Goal: Task Accomplishment & Management: Use online tool/utility

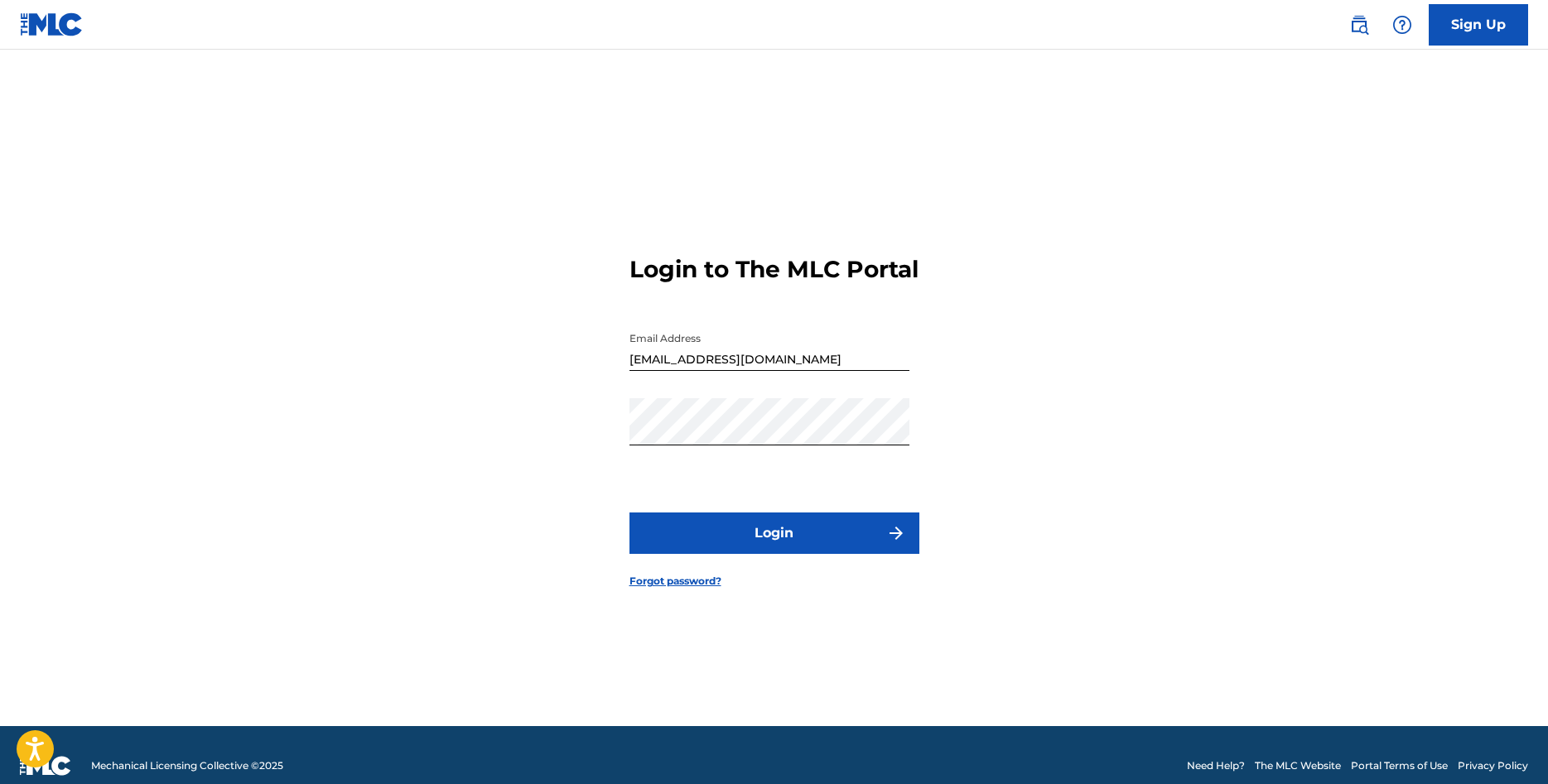
drag, startPoint x: 0, startPoint y: 0, endPoint x: 811, endPoint y: 559, distance: 985.0
click at [811, 554] on button "Login" at bounding box center [775, 533] width 290 height 42
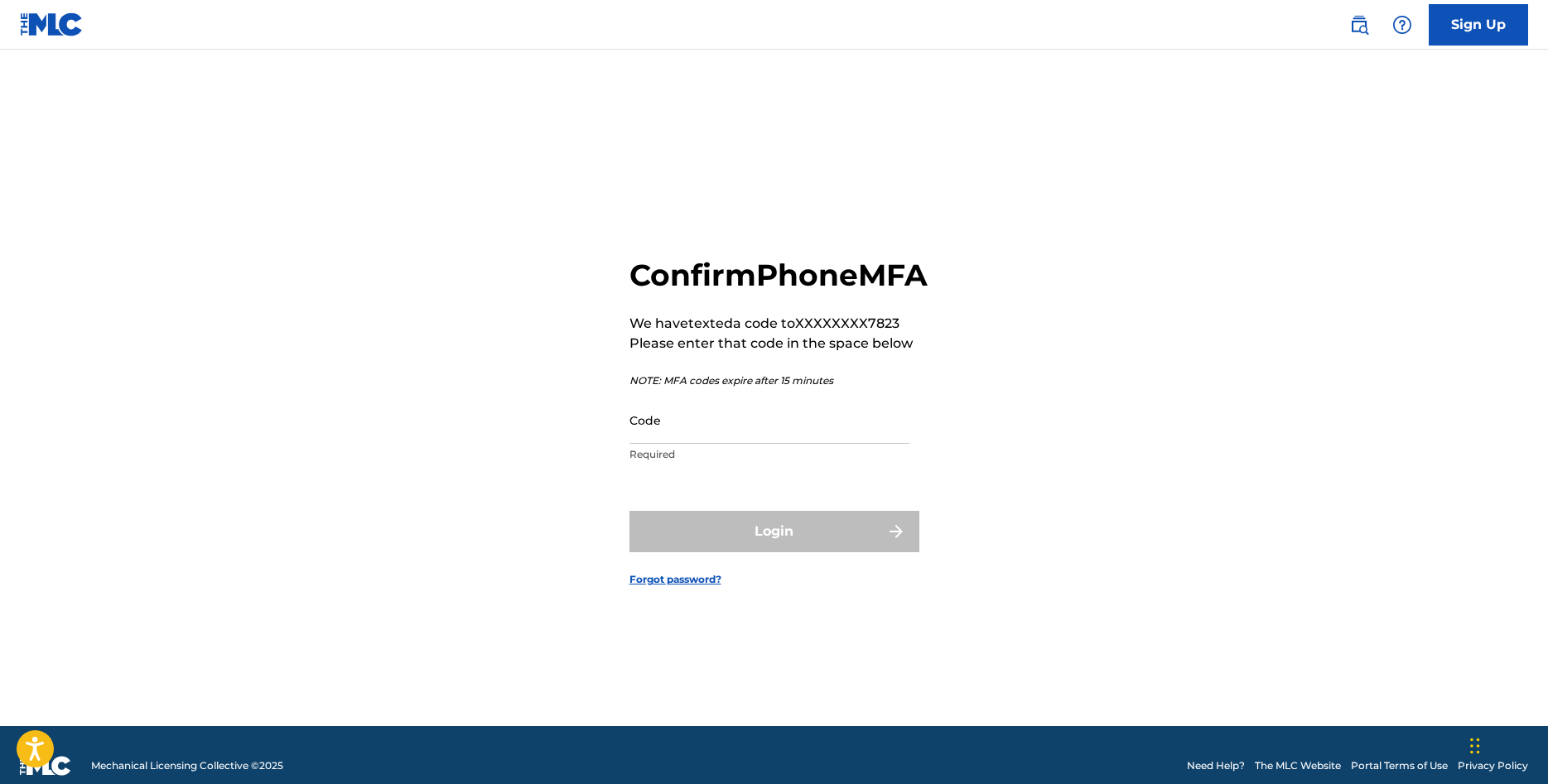
click at [744, 444] on input "Code" at bounding box center [770, 420] width 280 height 47
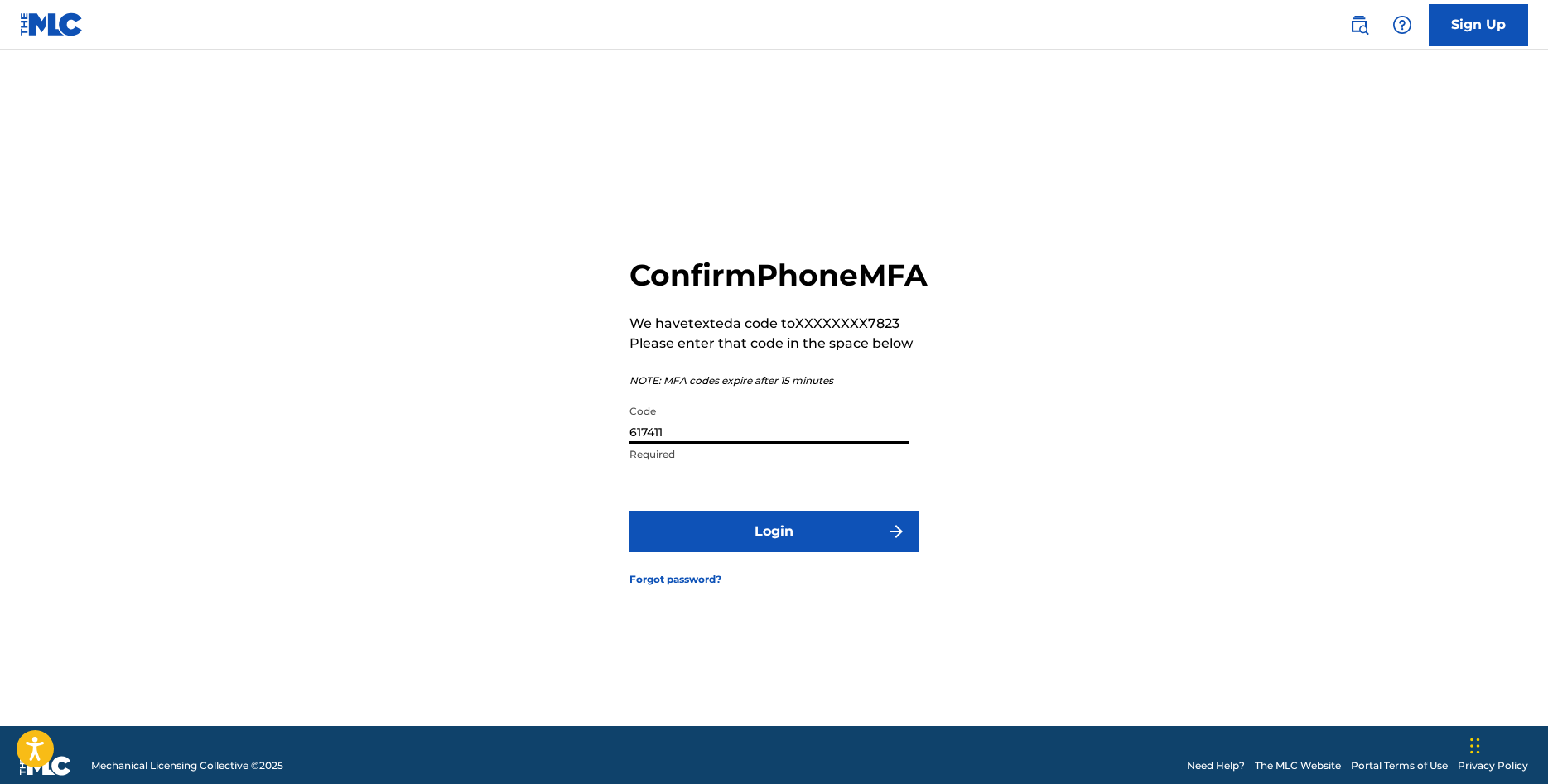
type input "617411"
click at [812, 552] on button "Login" at bounding box center [775, 531] width 290 height 42
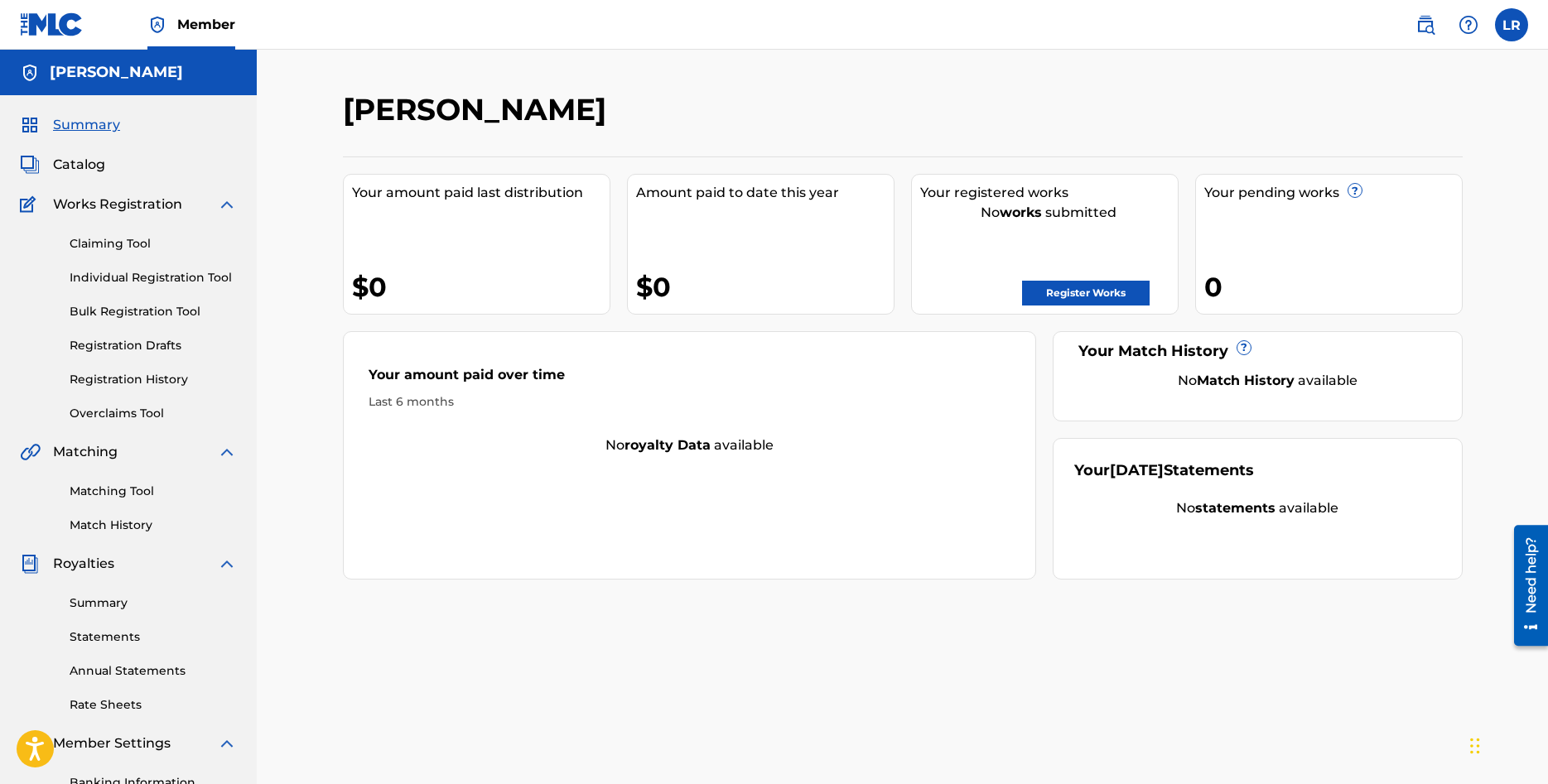
click at [152, 490] on link "Matching Tool" at bounding box center [154, 491] width 167 height 17
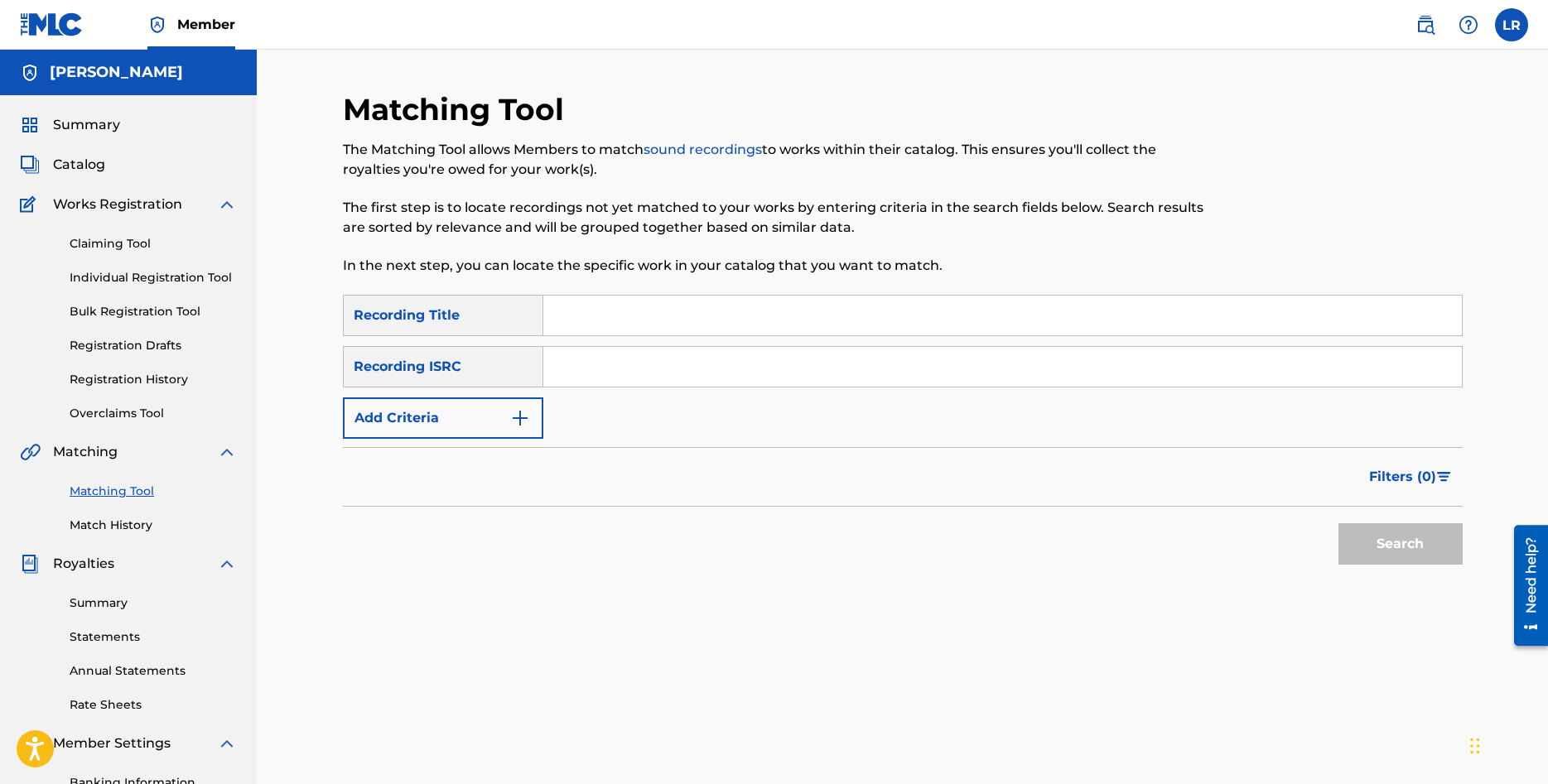
click at [679, 299] on input "Search Form" at bounding box center [1003, 315] width 918 height 40
click at [635, 369] on input "Search Form" at bounding box center [1003, 367] width 918 height 40
paste input "DEA451202540"
type input "DEA451202540"
click at [1419, 552] on button "Search" at bounding box center [1400, 543] width 125 height 42
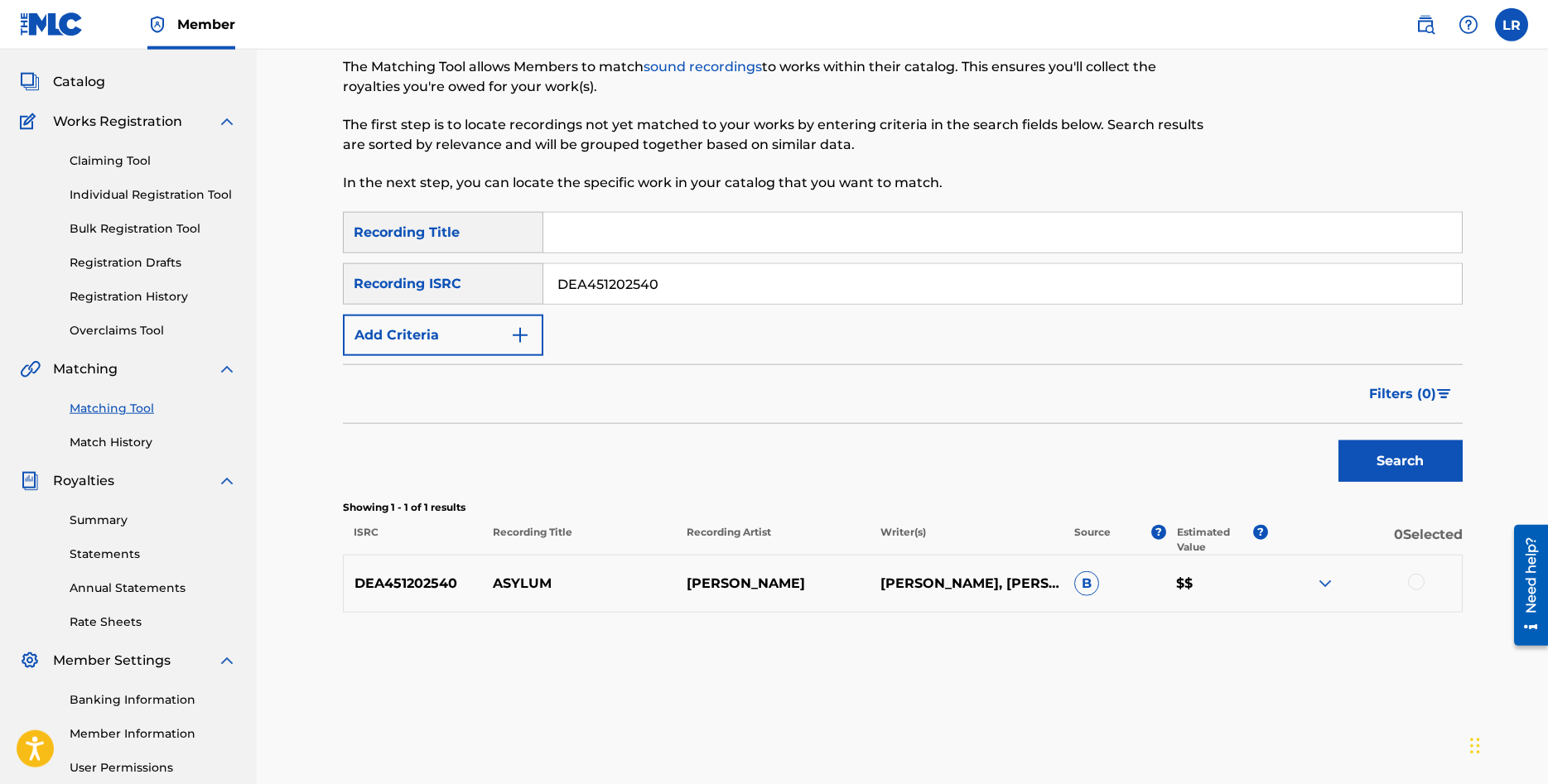
scroll to position [242, 0]
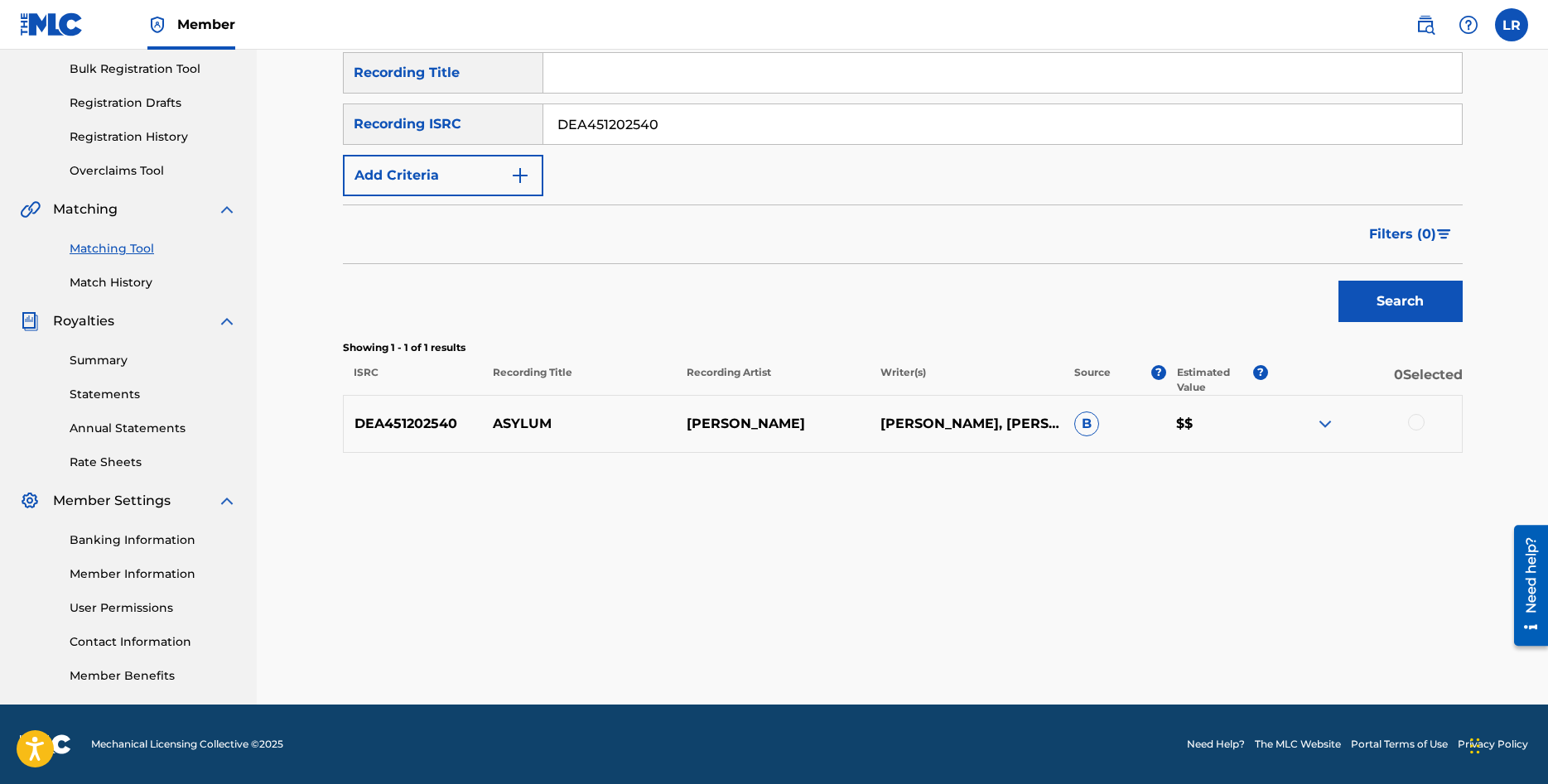
click at [1325, 421] on img at bounding box center [1324, 423] width 20 height 20
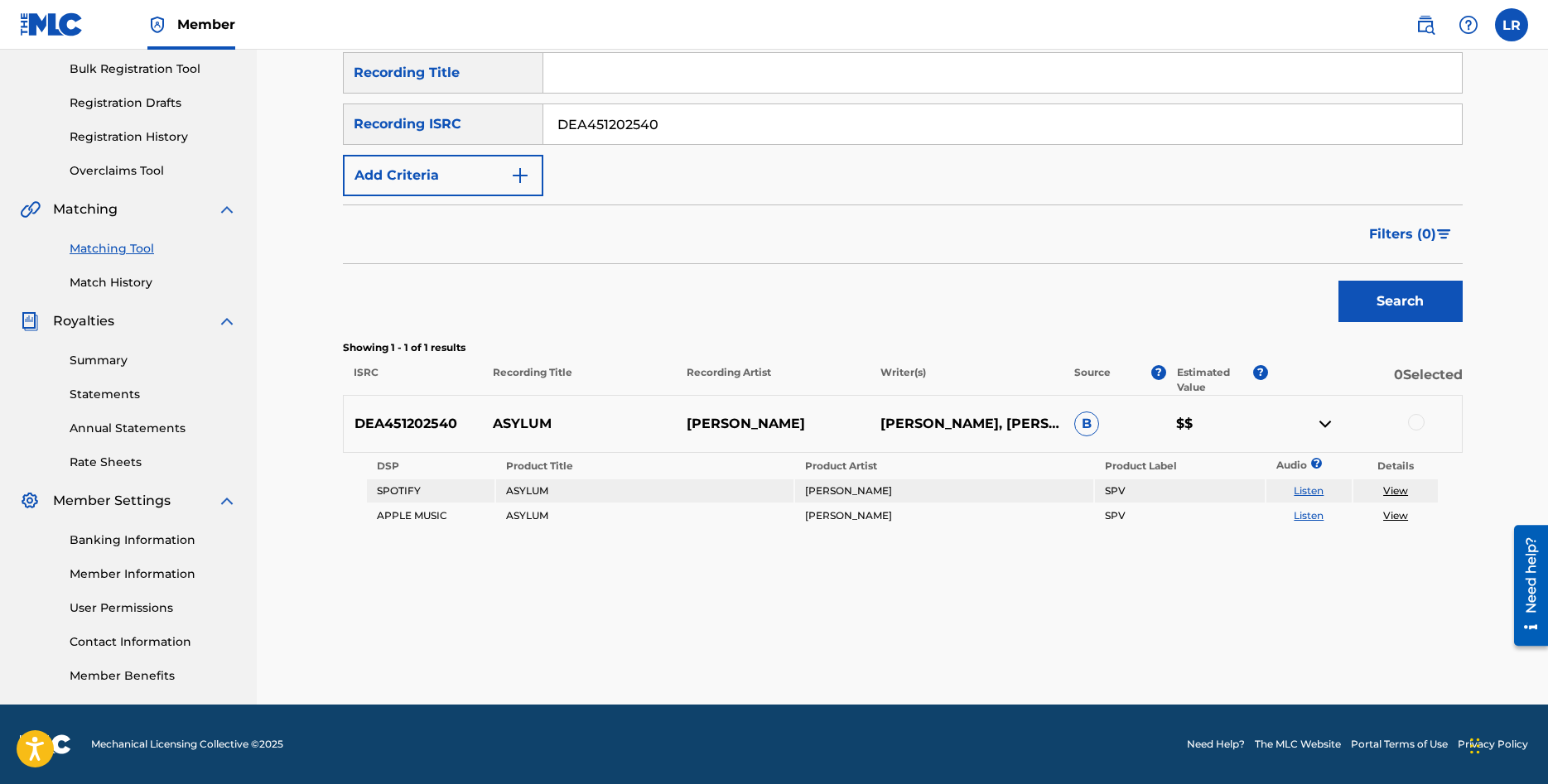
click at [1314, 490] on link "Listen" at bounding box center [1308, 491] width 30 height 13
click at [1309, 520] on link "Listen" at bounding box center [1308, 515] width 30 height 13
drag, startPoint x: 1195, startPoint y: 559, endPoint x: 1208, endPoint y: 561, distance: 13.2
click at [1207, 561] on div "Matching Tool The Matching Tool allows Members to match sound recordings to wor…" at bounding box center [903, 276] width 1120 height 857
click at [1395, 519] on link "View" at bounding box center [1395, 515] width 25 height 13
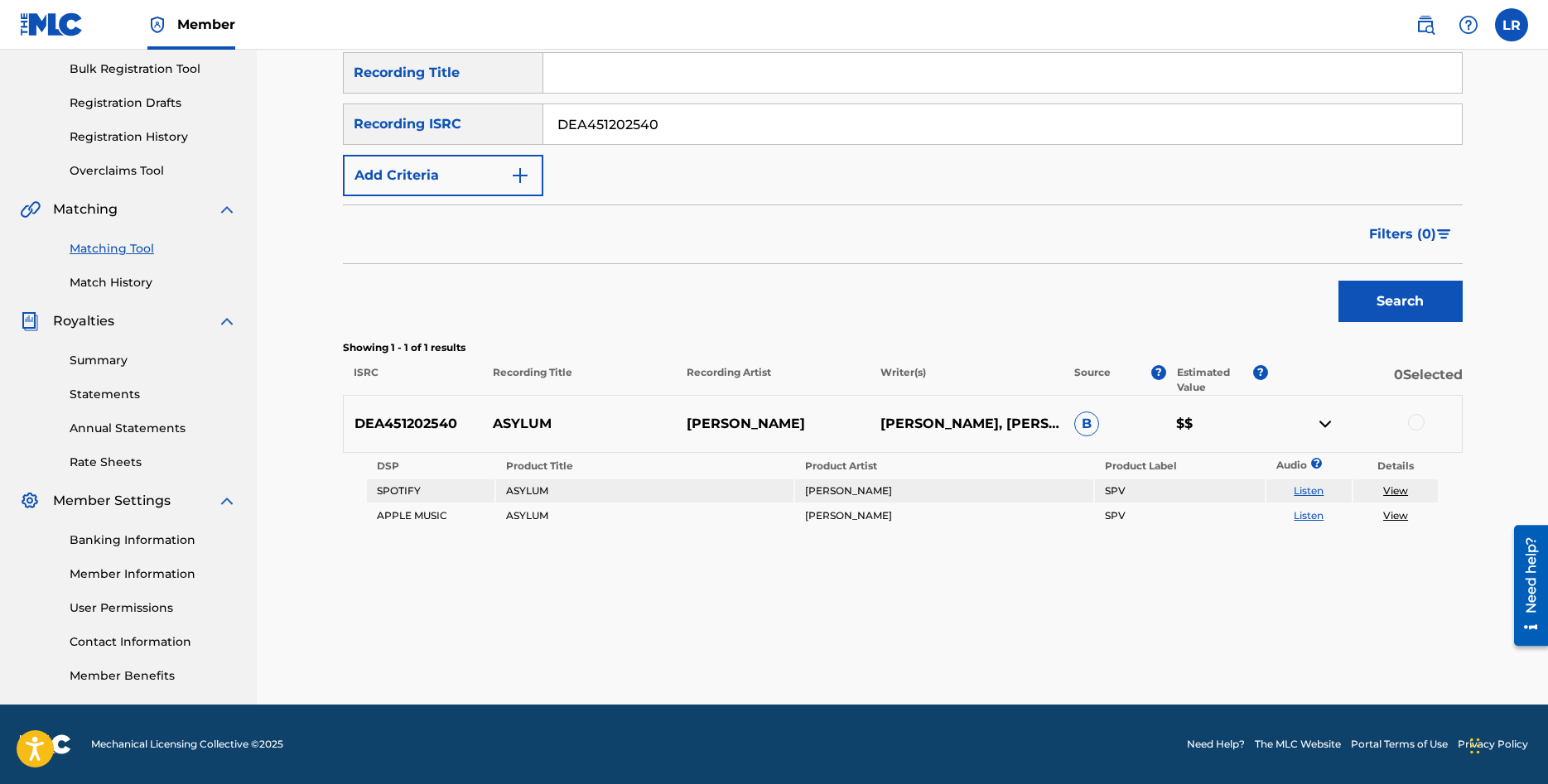
click at [1396, 490] on link "View" at bounding box center [1395, 491] width 25 height 13
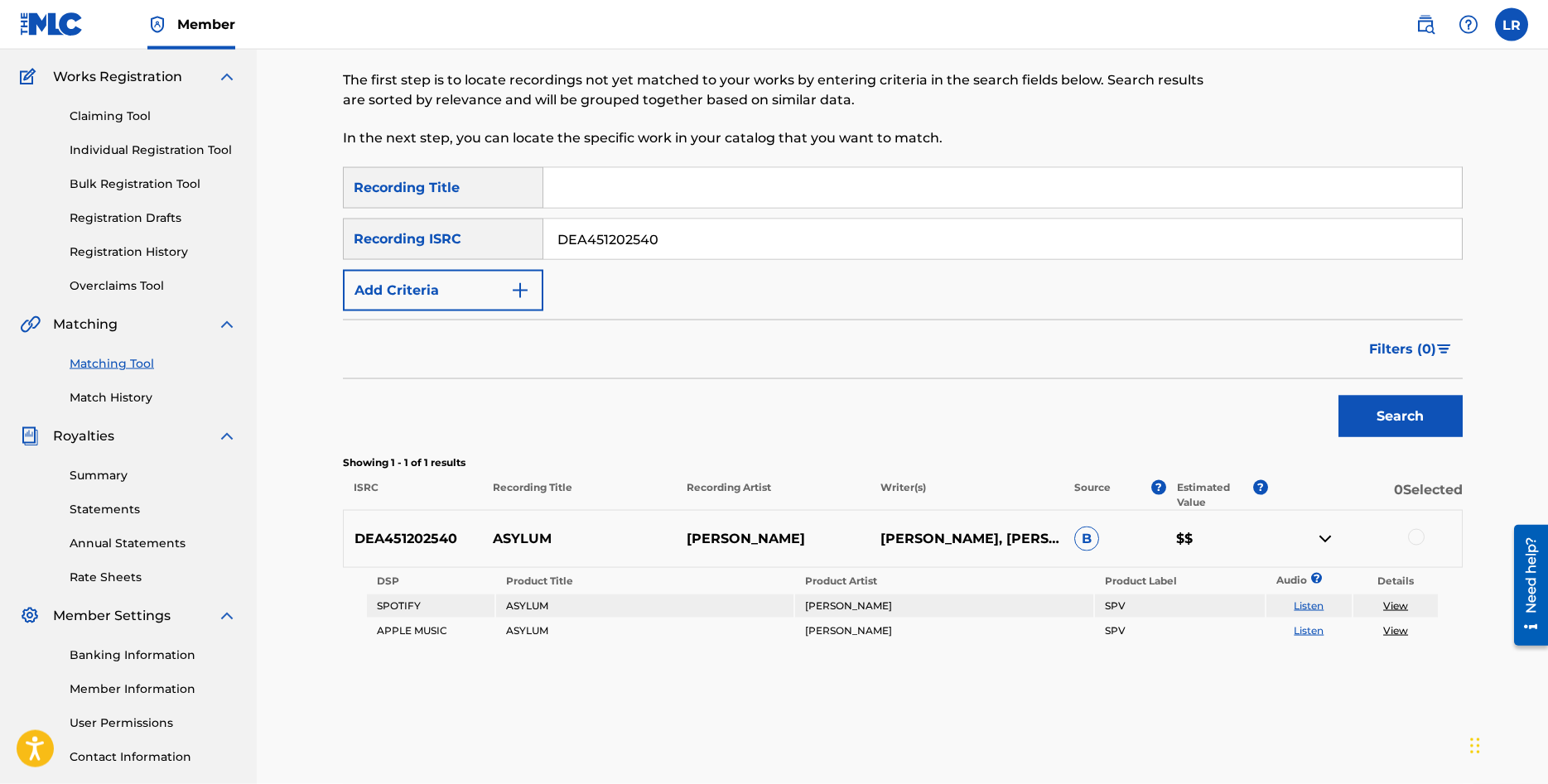
scroll to position [169, 0]
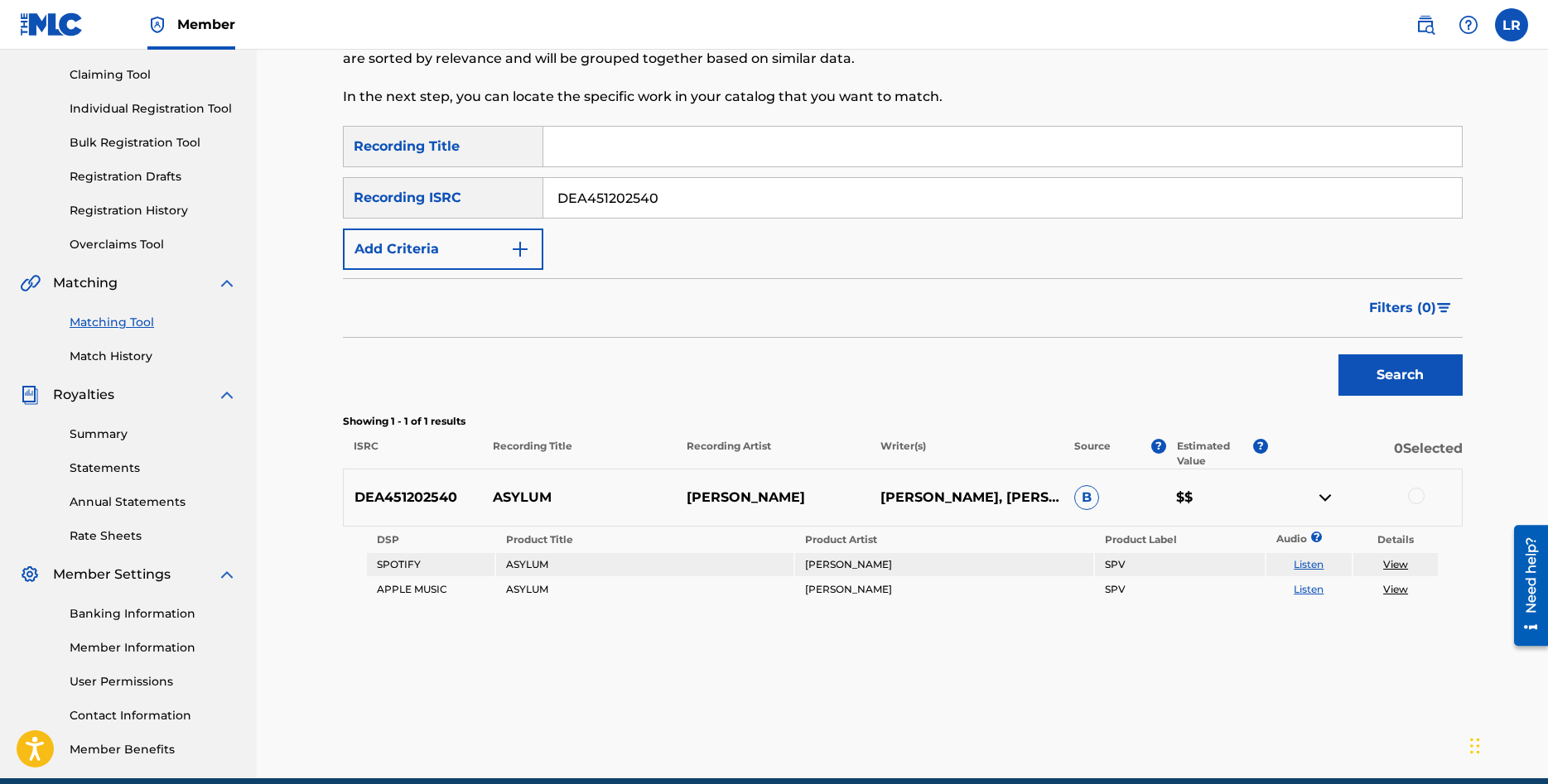
click at [1328, 492] on img at bounding box center [1324, 497] width 20 height 20
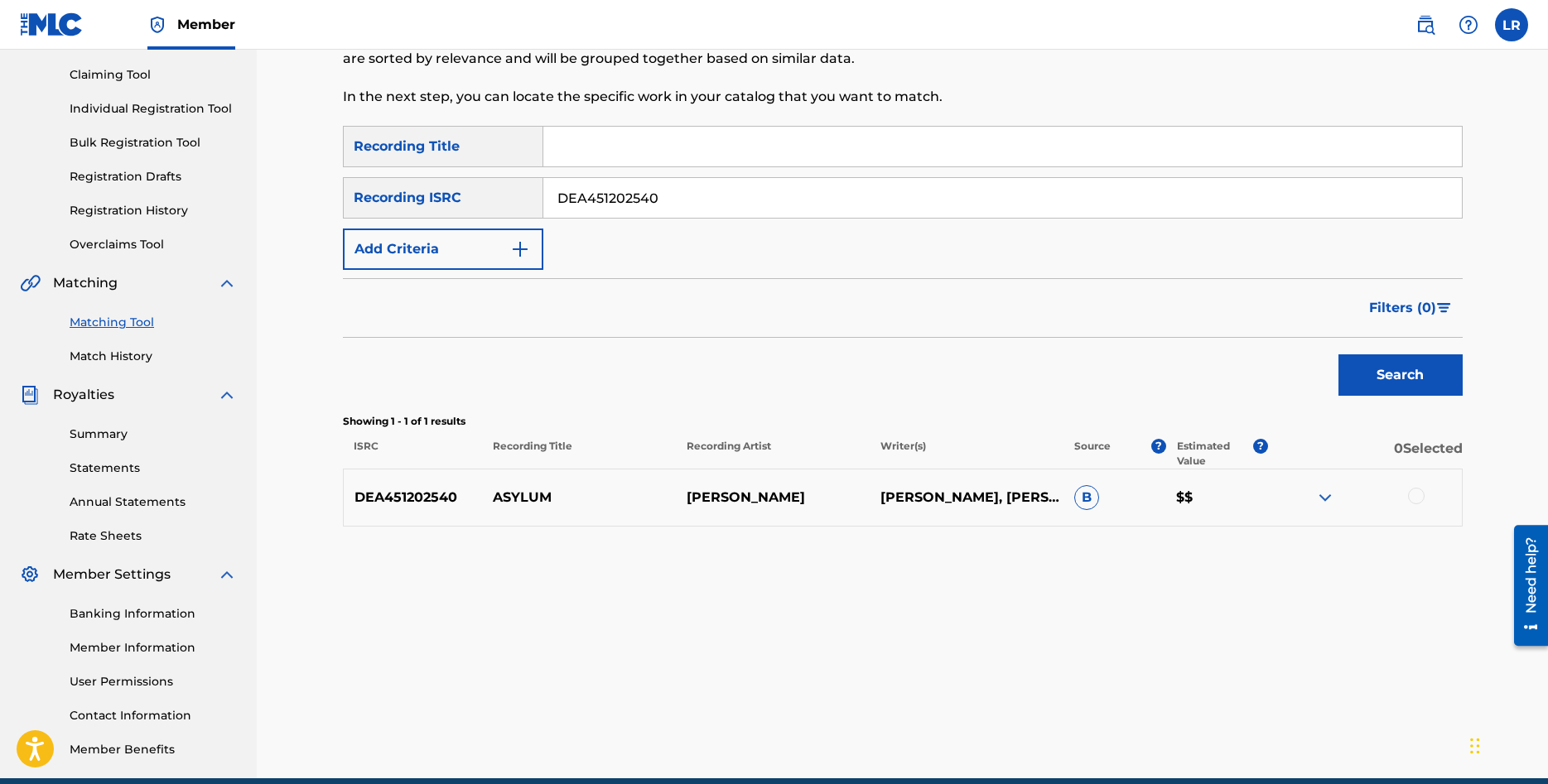
click at [1328, 492] on img at bounding box center [1324, 497] width 20 height 20
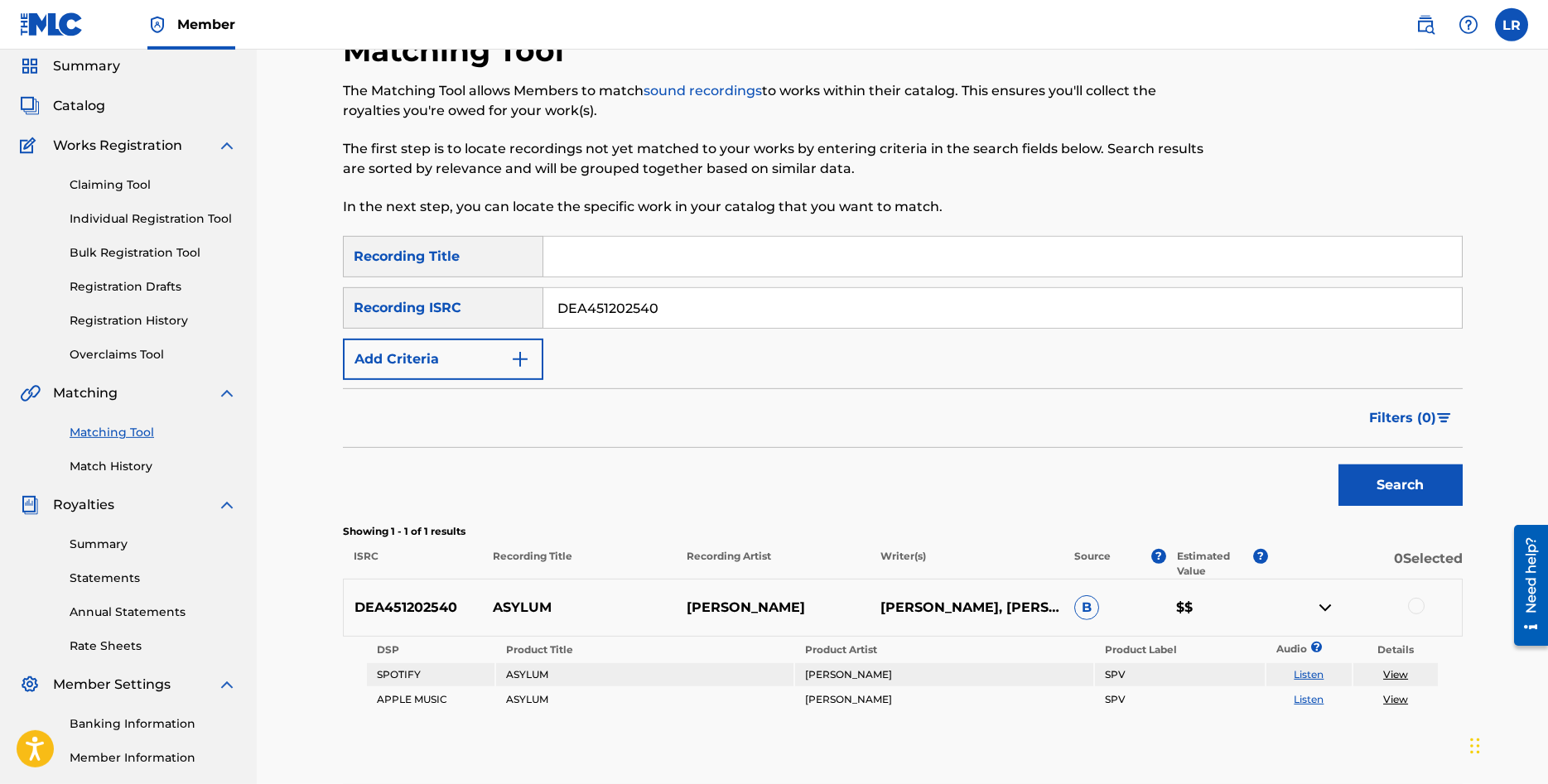
scroll to position [84, 0]
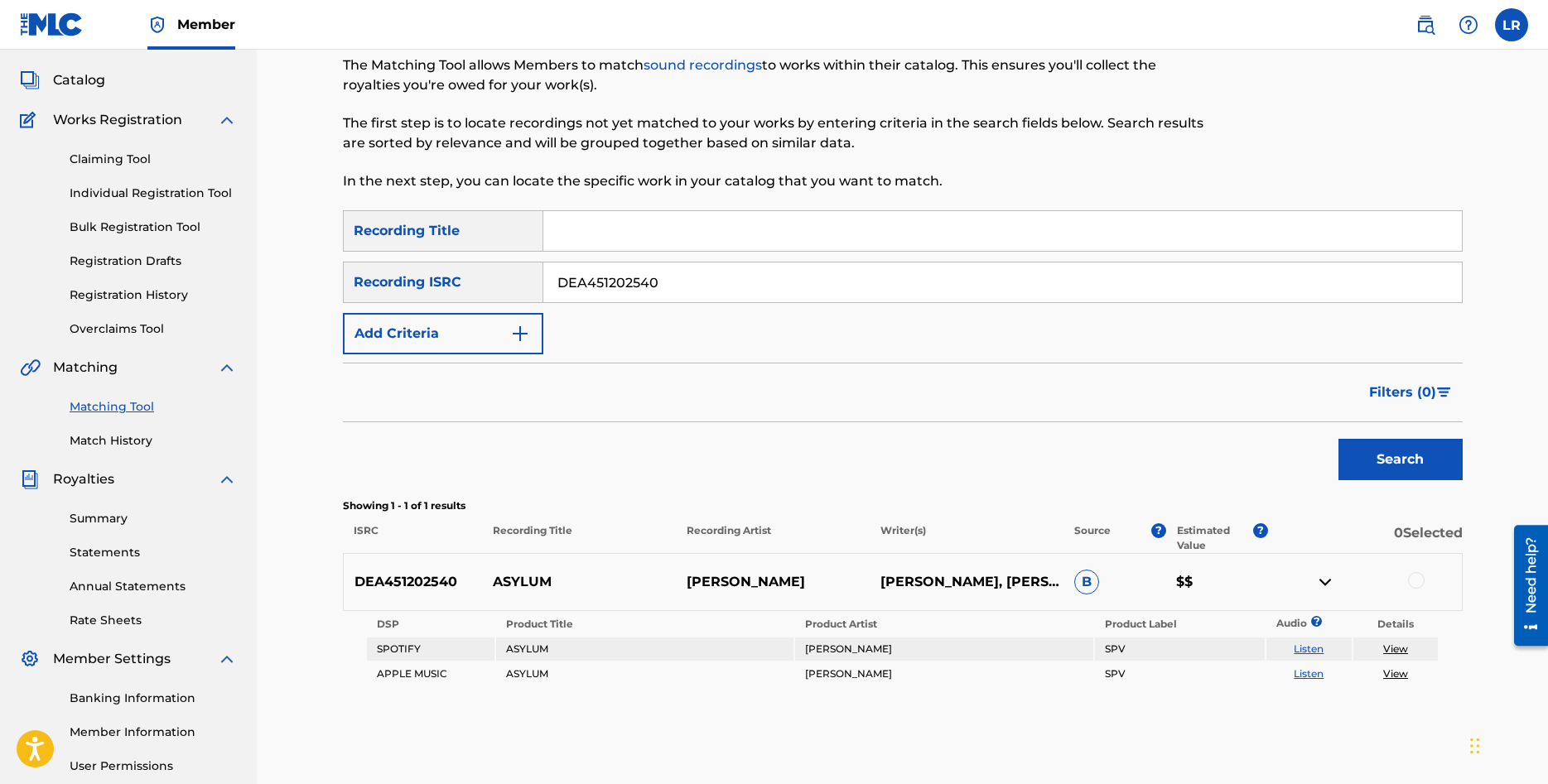
click at [120, 436] on link "Match History" at bounding box center [154, 441] width 167 height 17
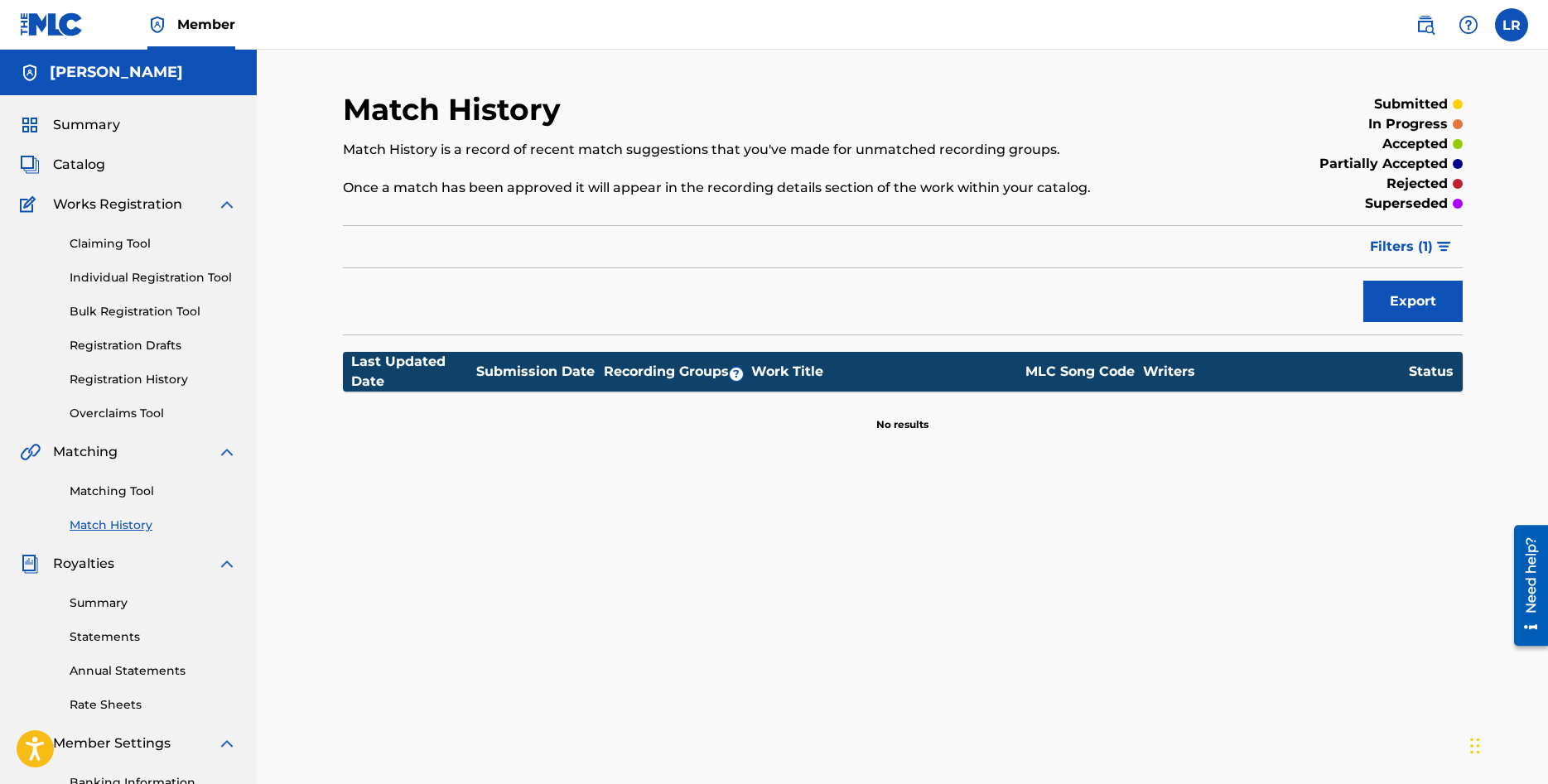
click at [74, 454] on span "Matching" at bounding box center [85, 451] width 65 height 20
click at [137, 498] on link "Matching Tool" at bounding box center [154, 491] width 167 height 17
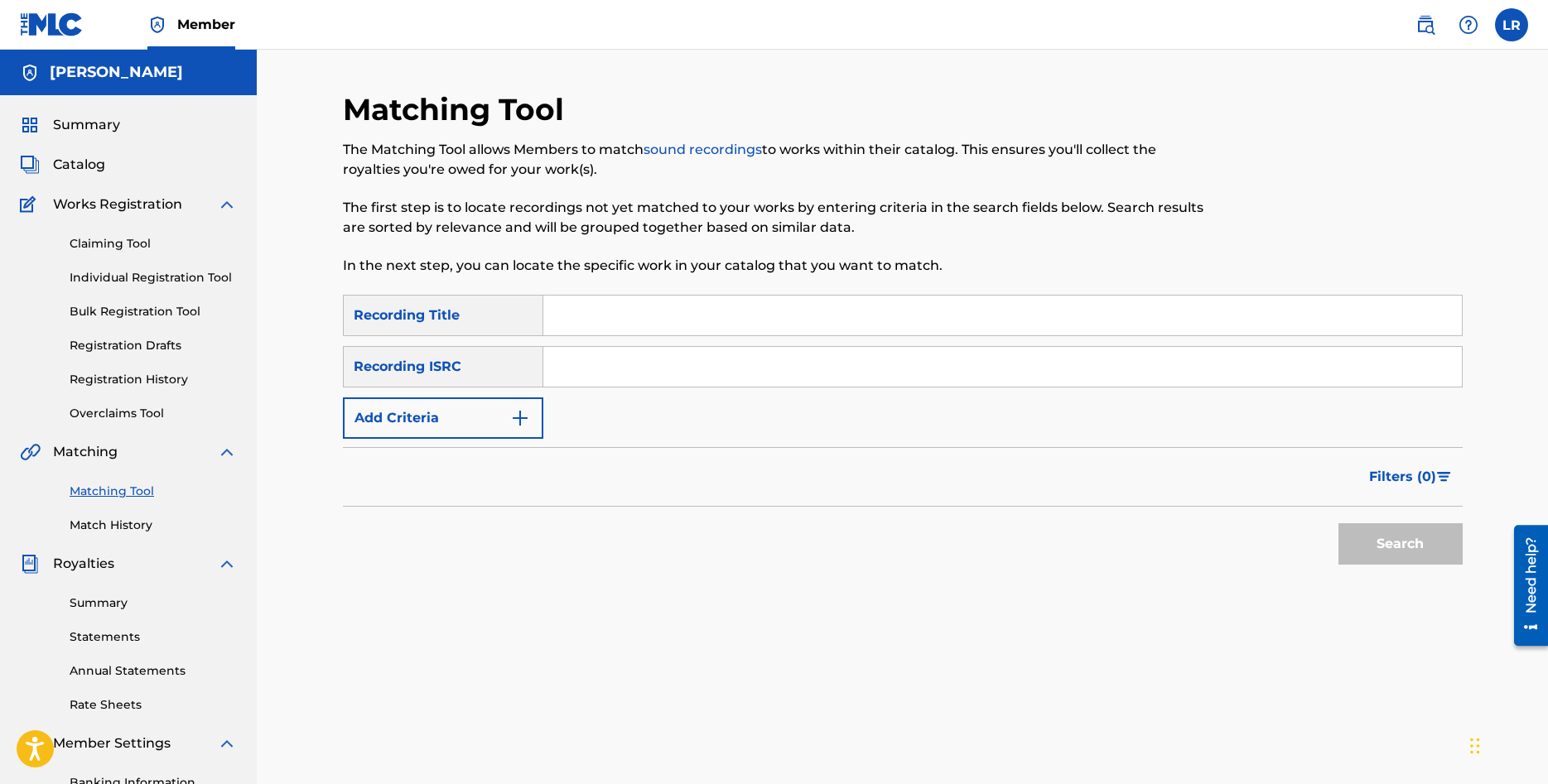
click at [128, 239] on link "Claiming Tool" at bounding box center [154, 244] width 167 height 17
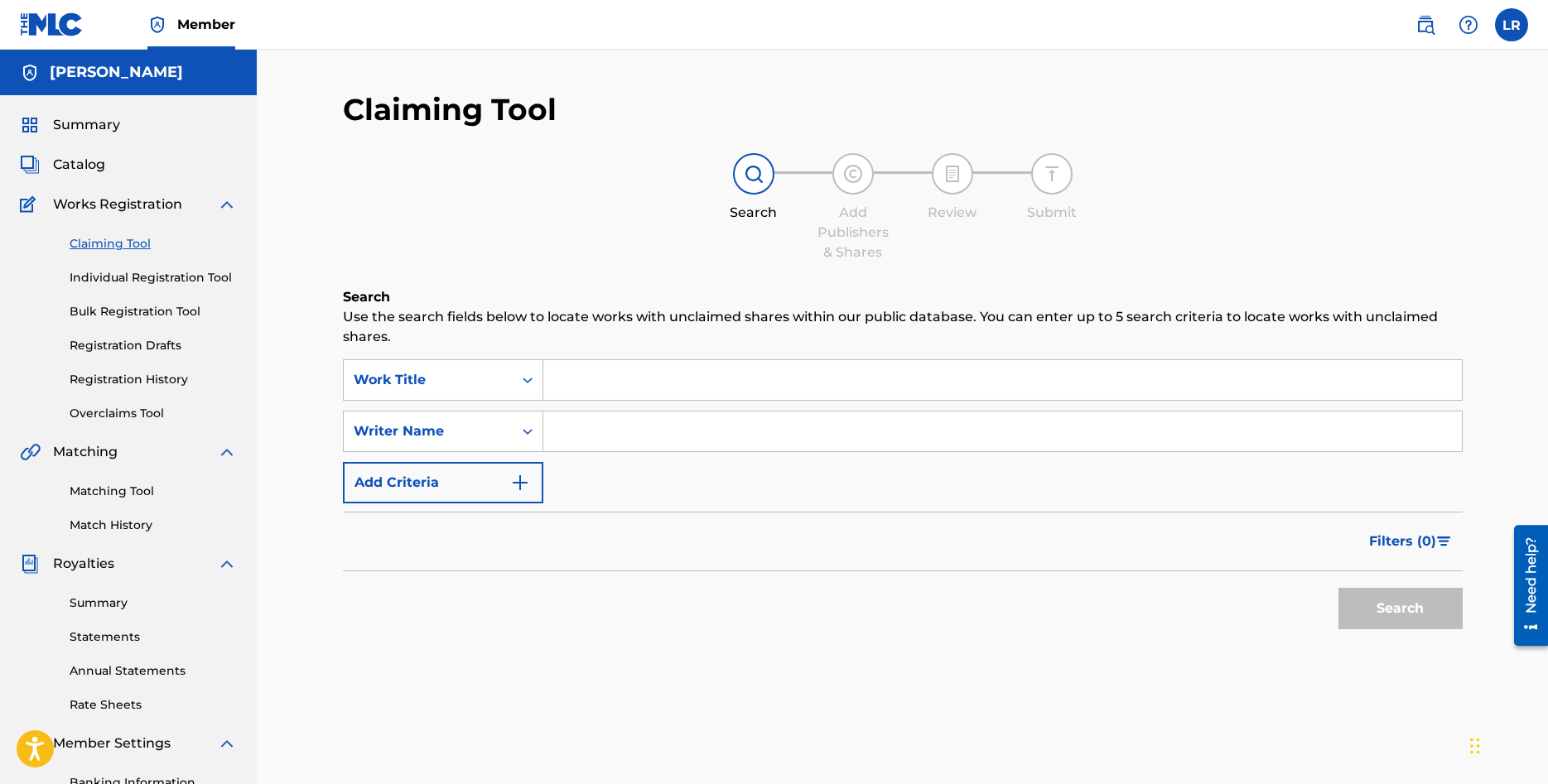
click at [590, 434] on input "Search Form" at bounding box center [1003, 431] width 918 height 40
type input "Tommy Ross"
click at [1423, 611] on button "Search" at bounding box center [1400, 608] width 125 height 42
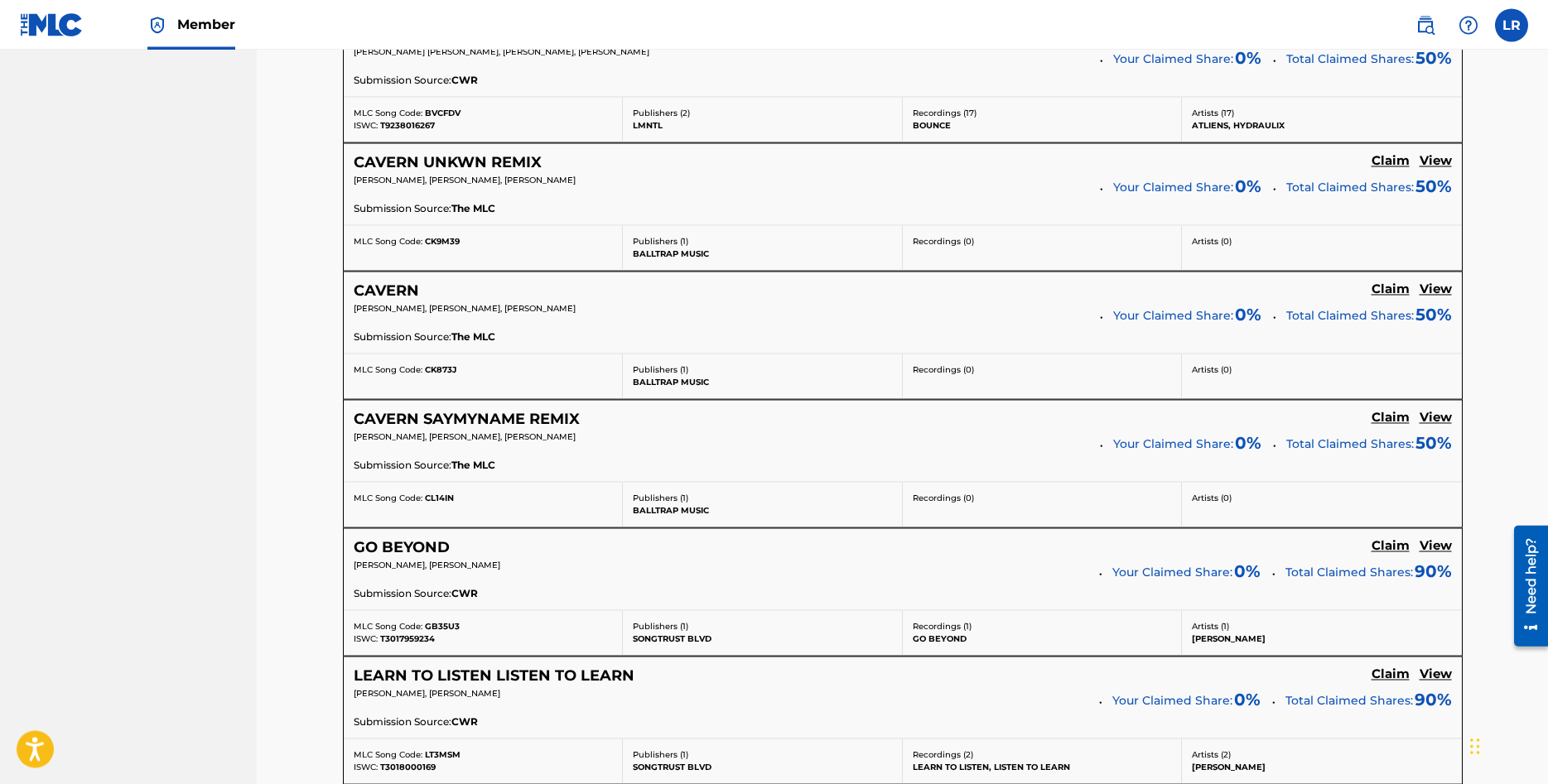
scroll to position [1408, 0]
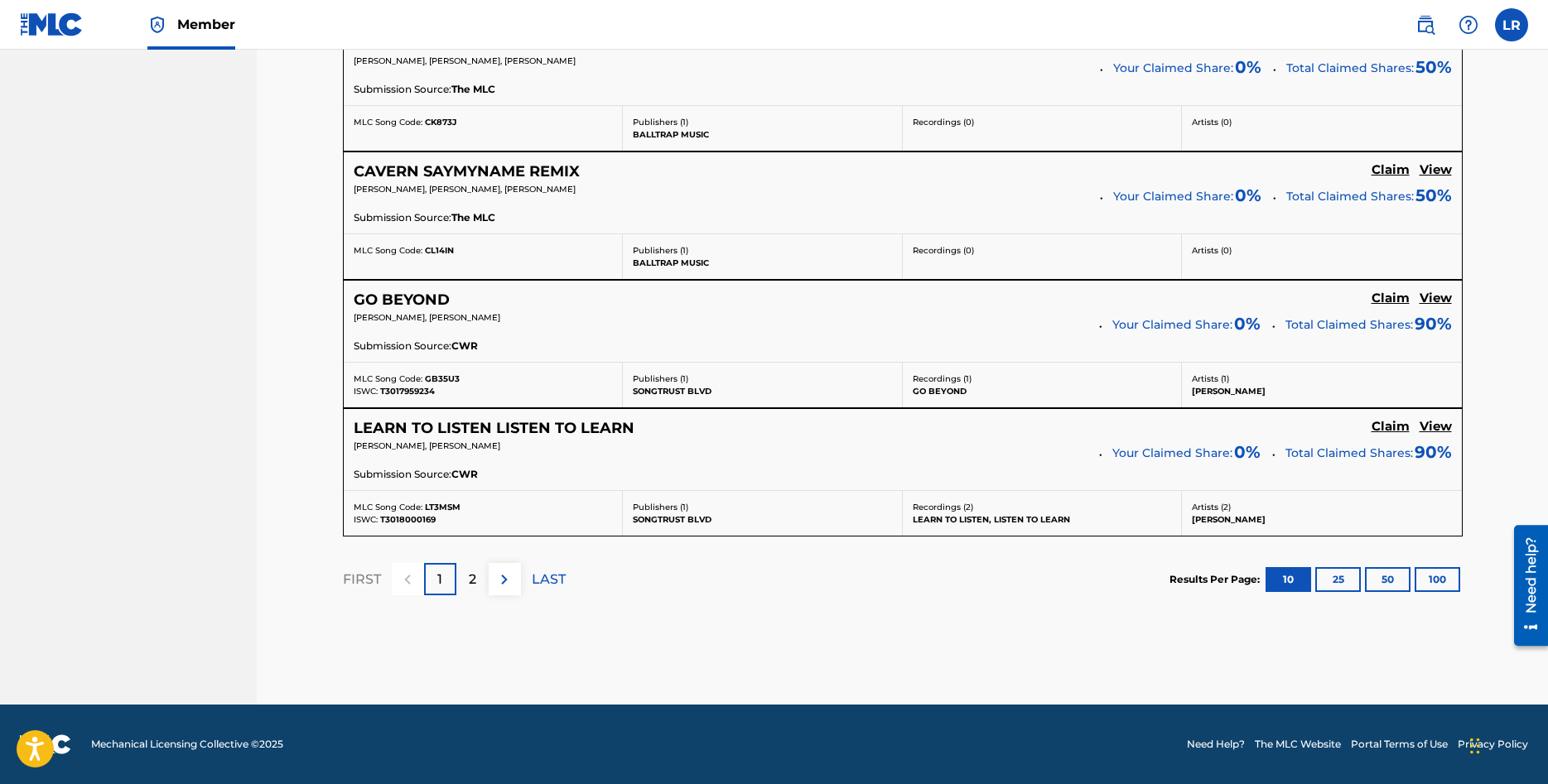
click at [1339, 584] on button "25" at bounding box center [1337, 579] width 45 height 25
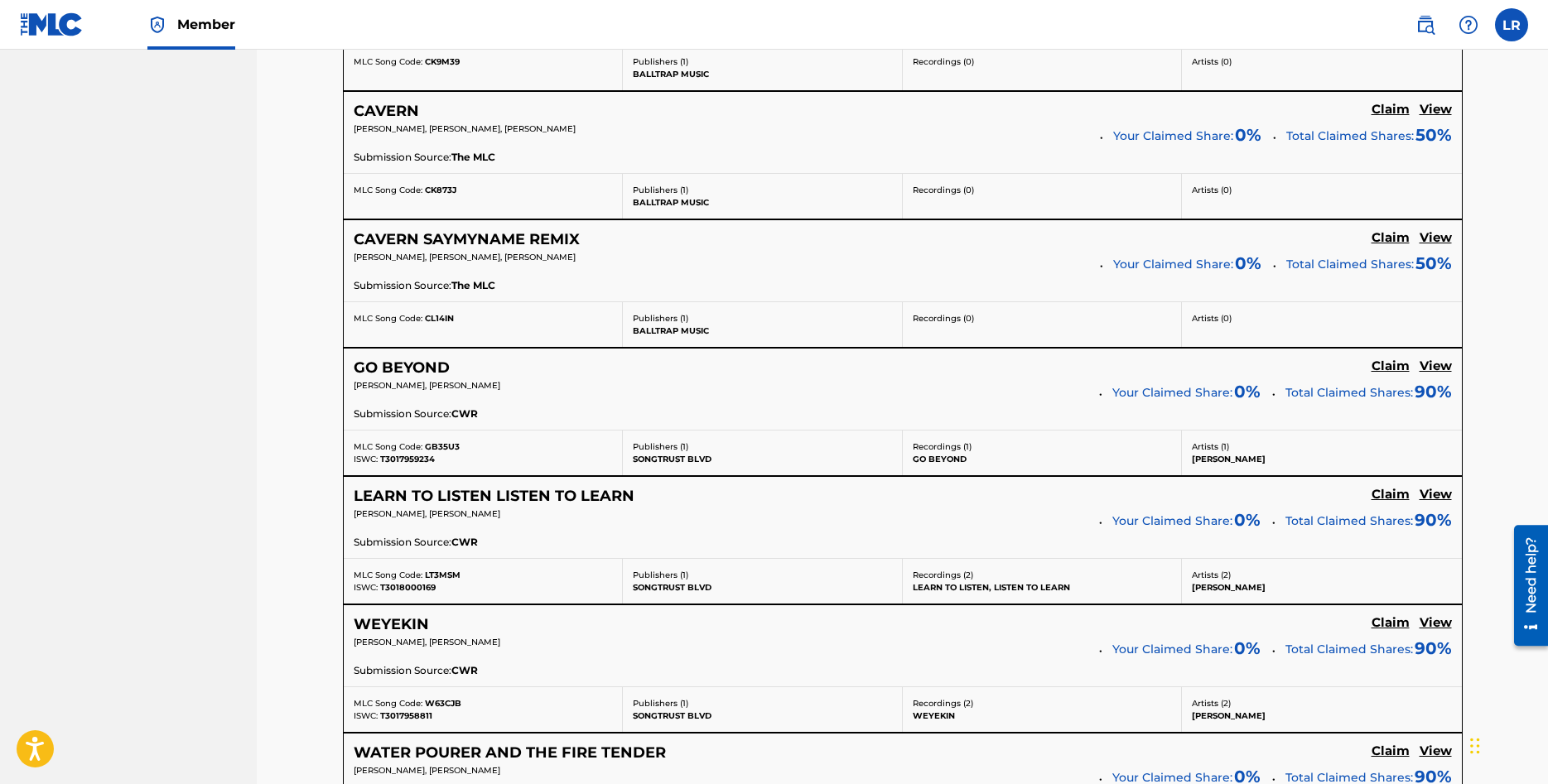
scroll to position [1847, 0]
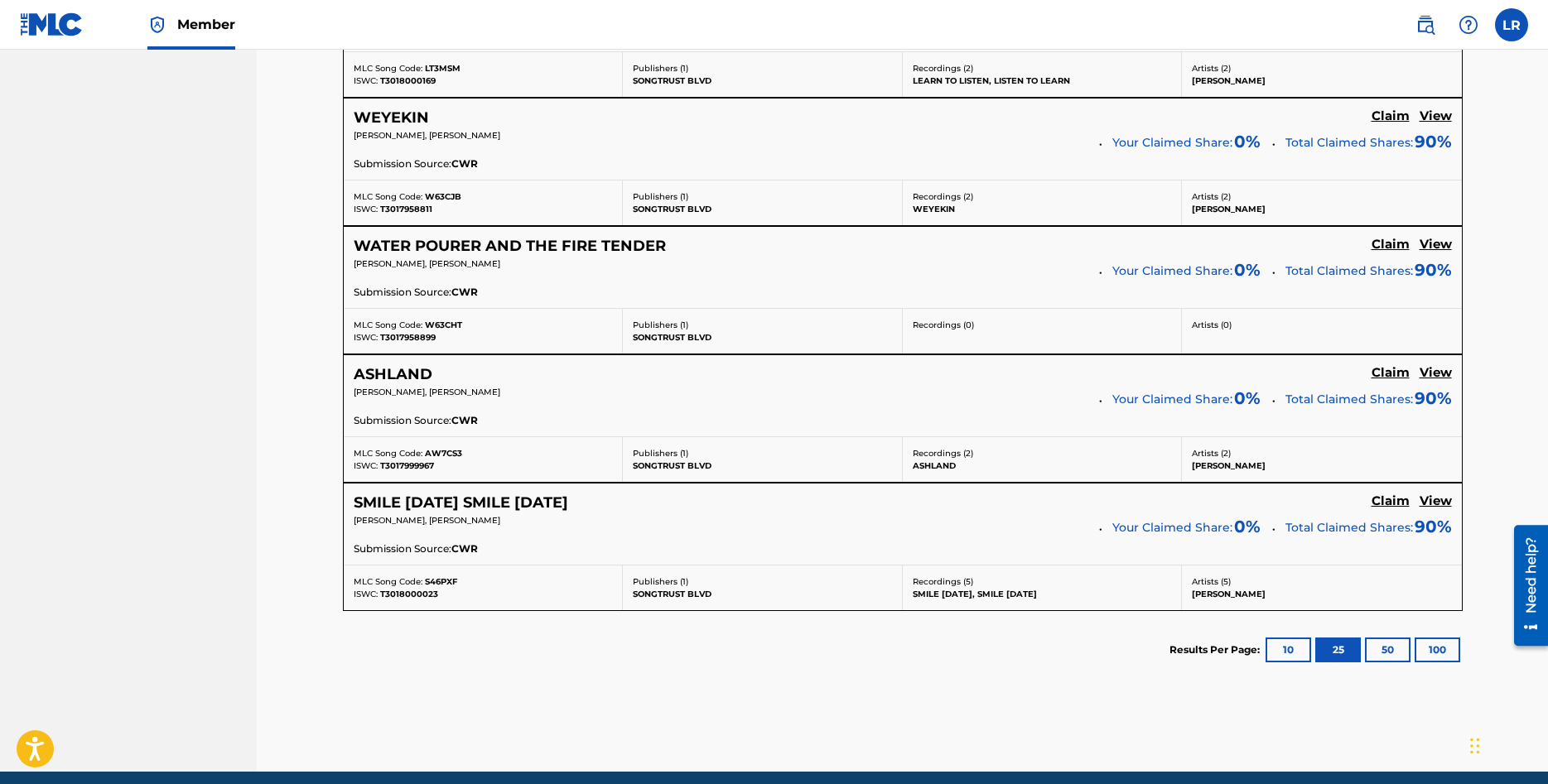
click at [1284, 650] on button "10" at bounding box center [1288, 649] width 45 height 25
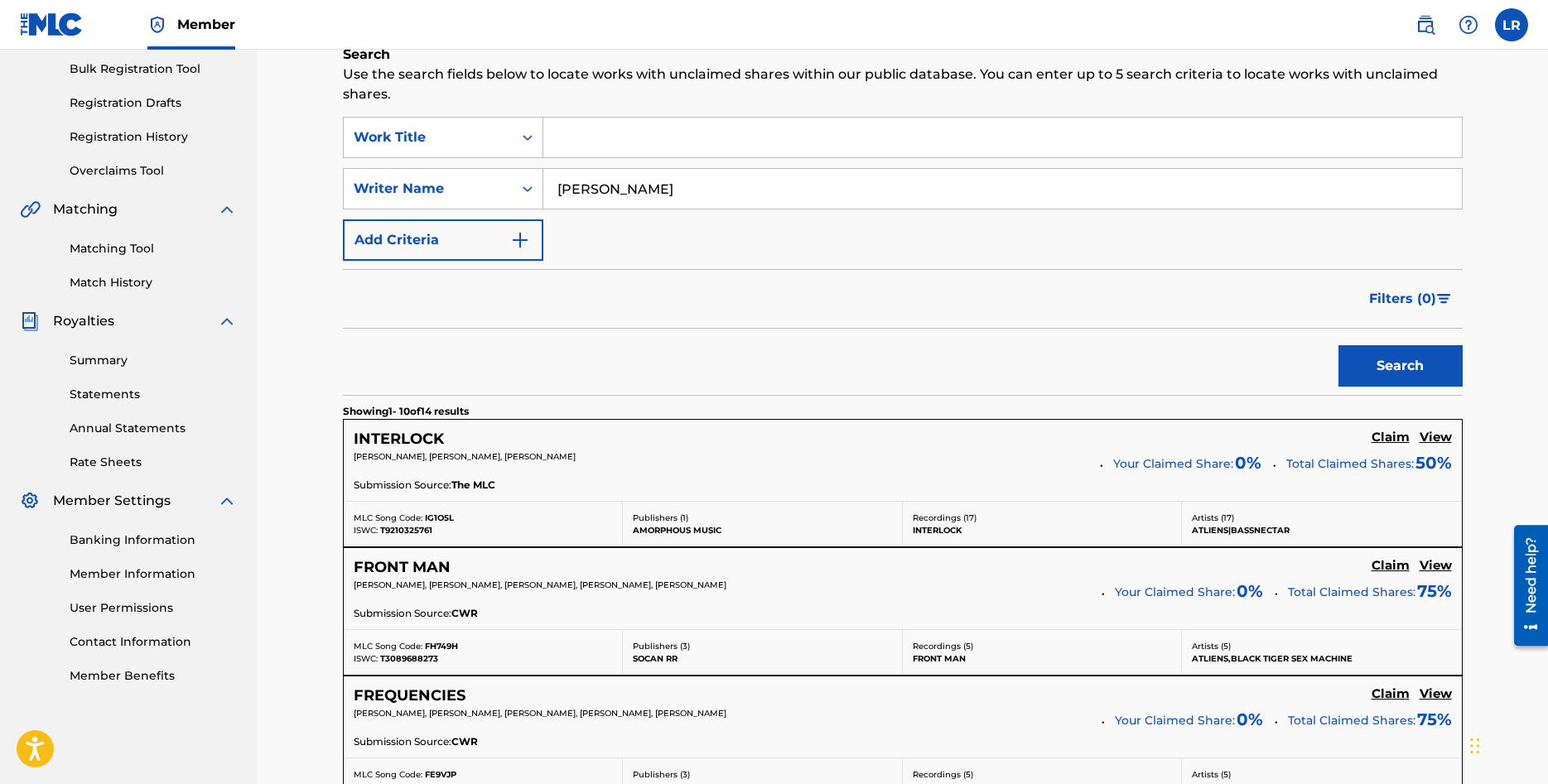
click at [1450, 438] on h5 "View" at bounding box center [1436, 438] width 32 height 15
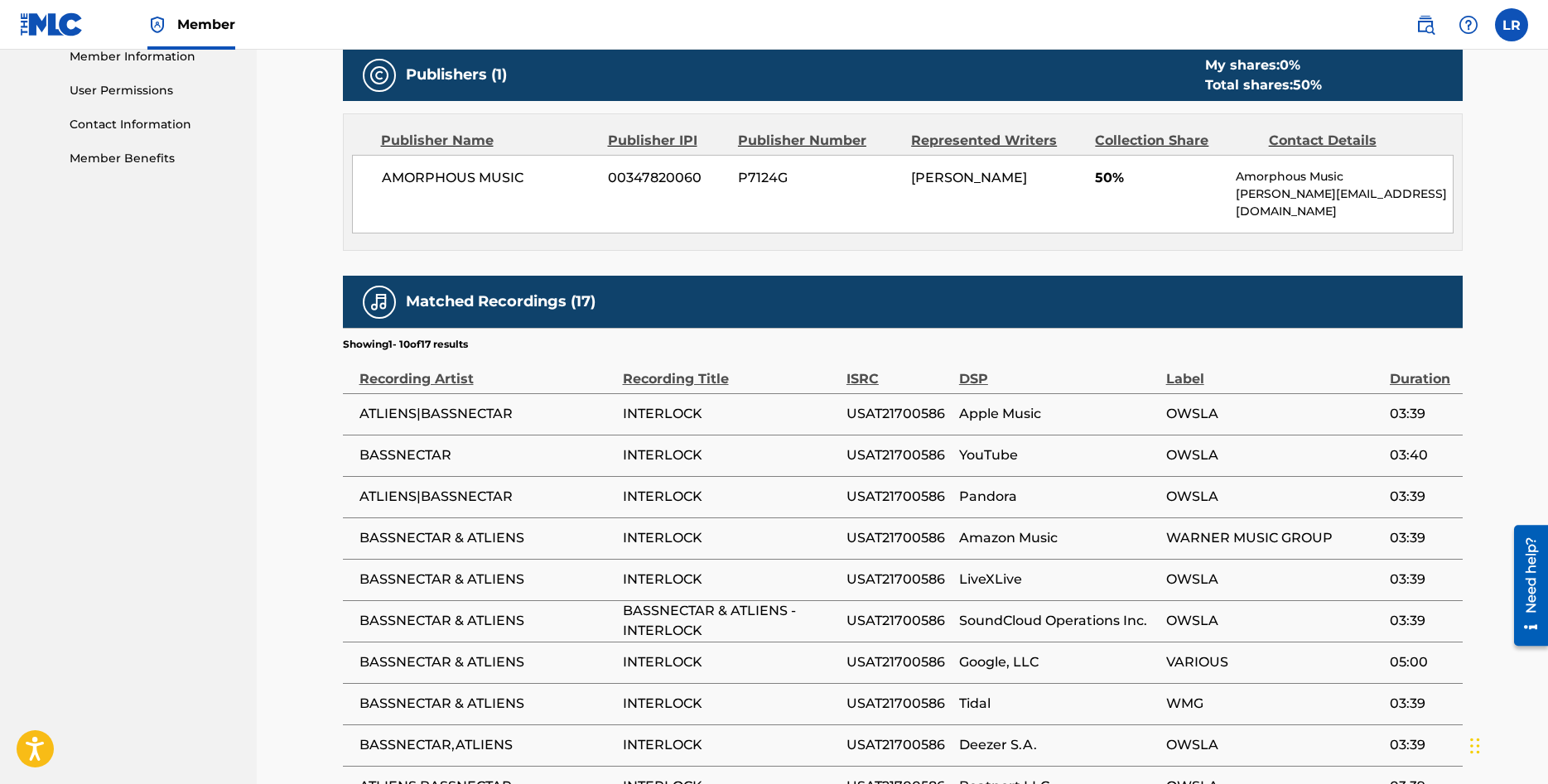
scroll to position [973, 0]
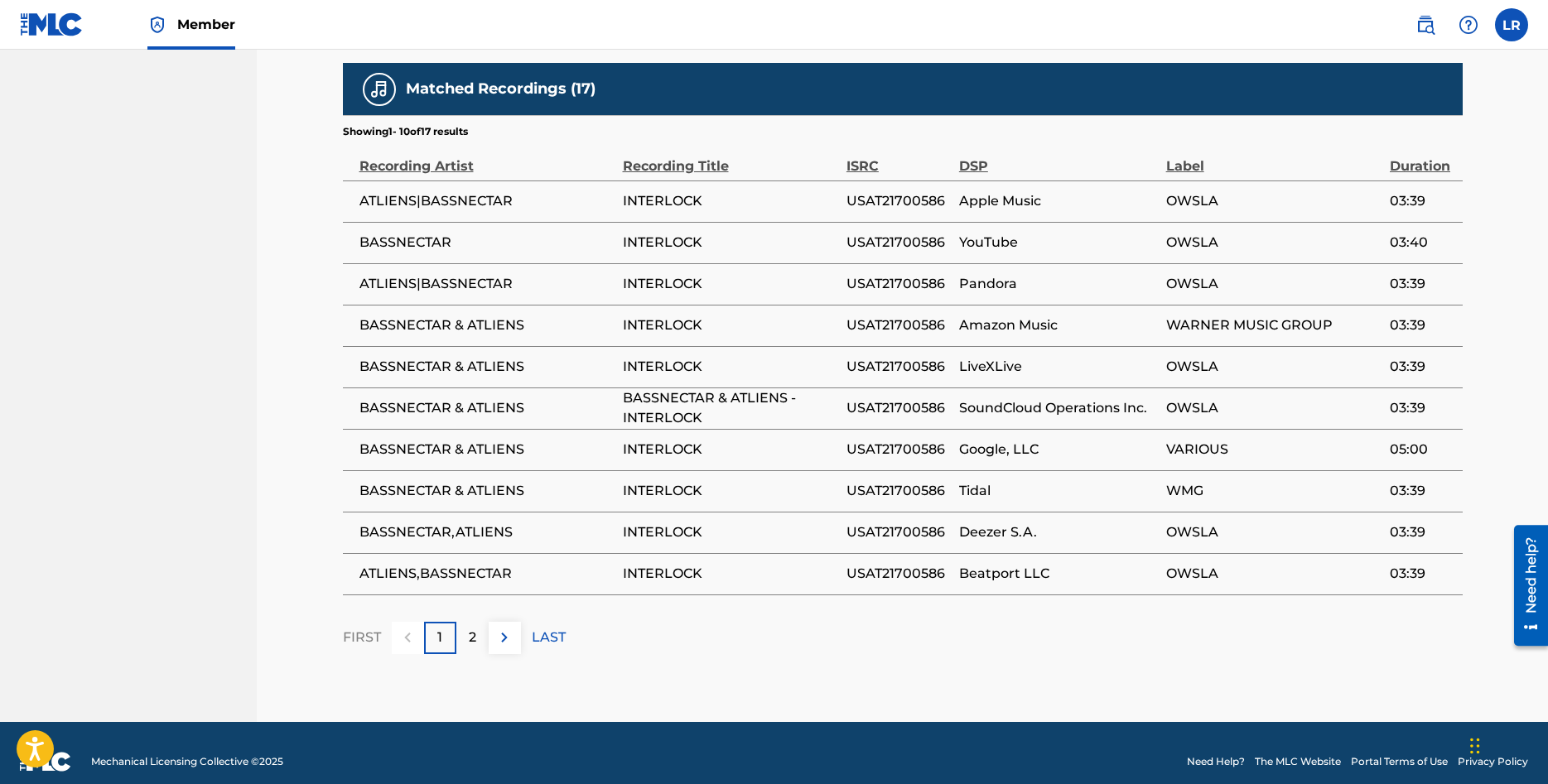
click at [465, 624] on div "2" at bounding box center [473, 638] width 32 height 32
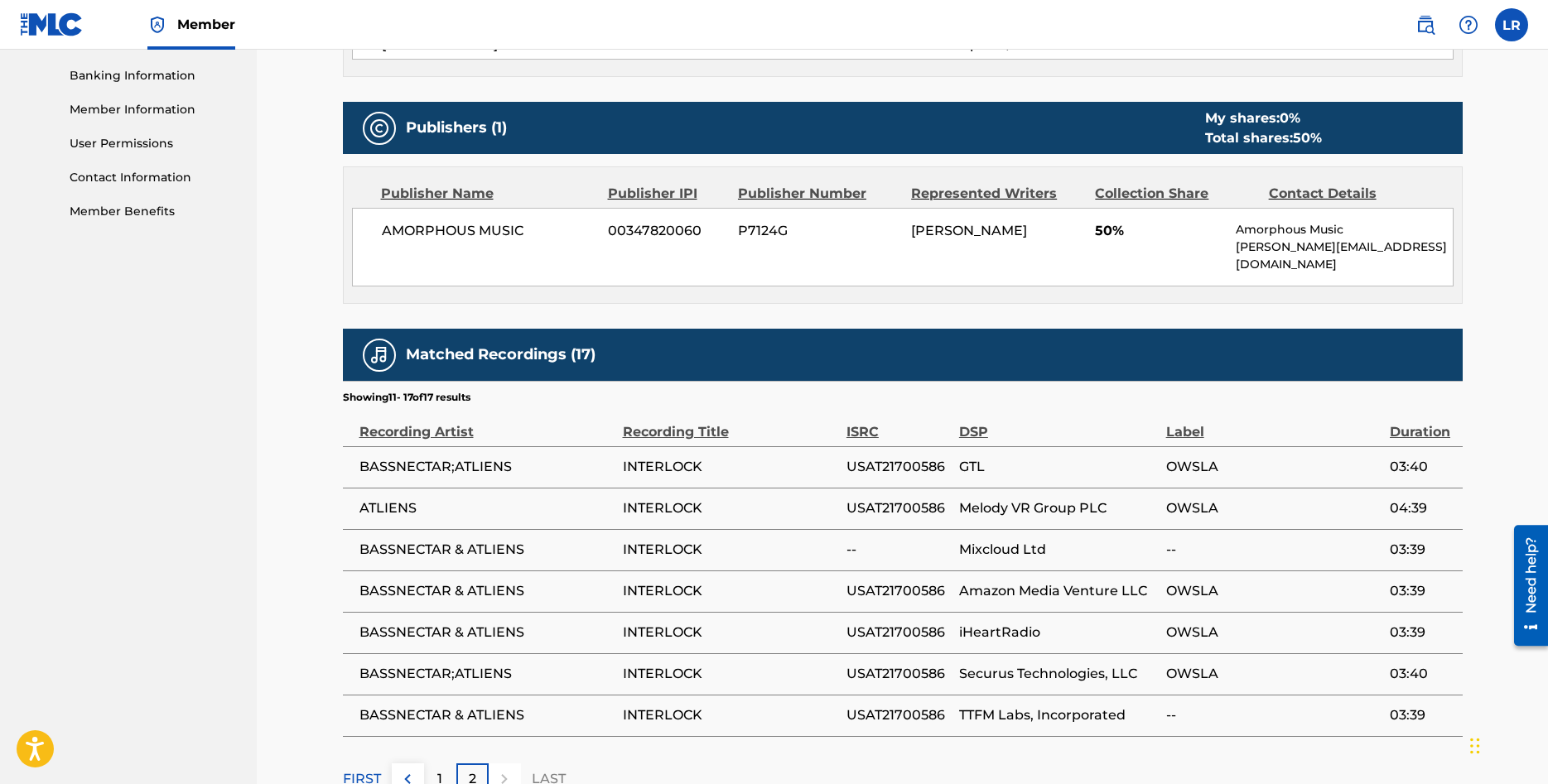
scroll to position [792, 0]
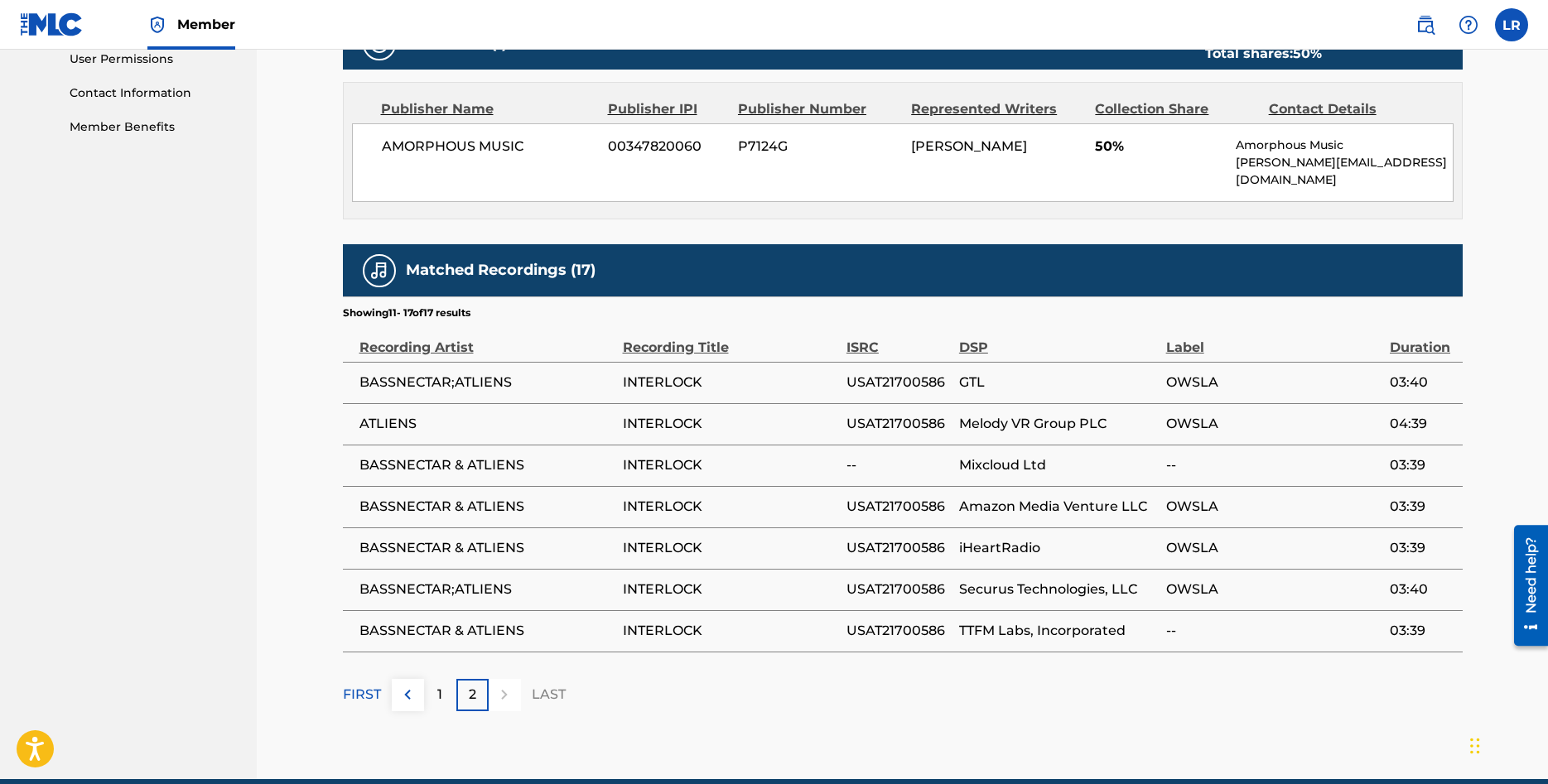
click at [441, 685] on p "1" at bounding box center [439, 694] width 5 height 20
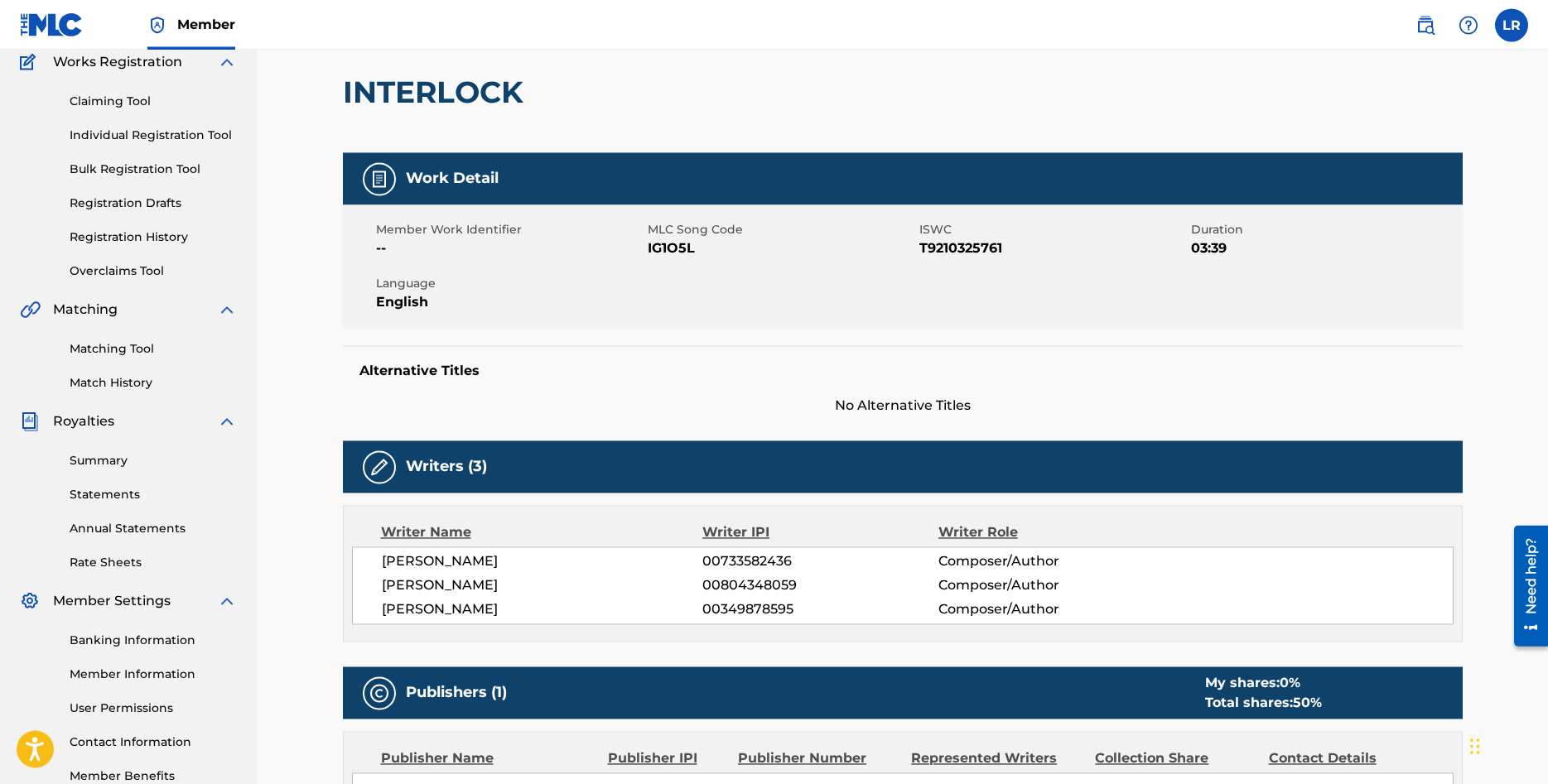
scroll to position [32, 0]
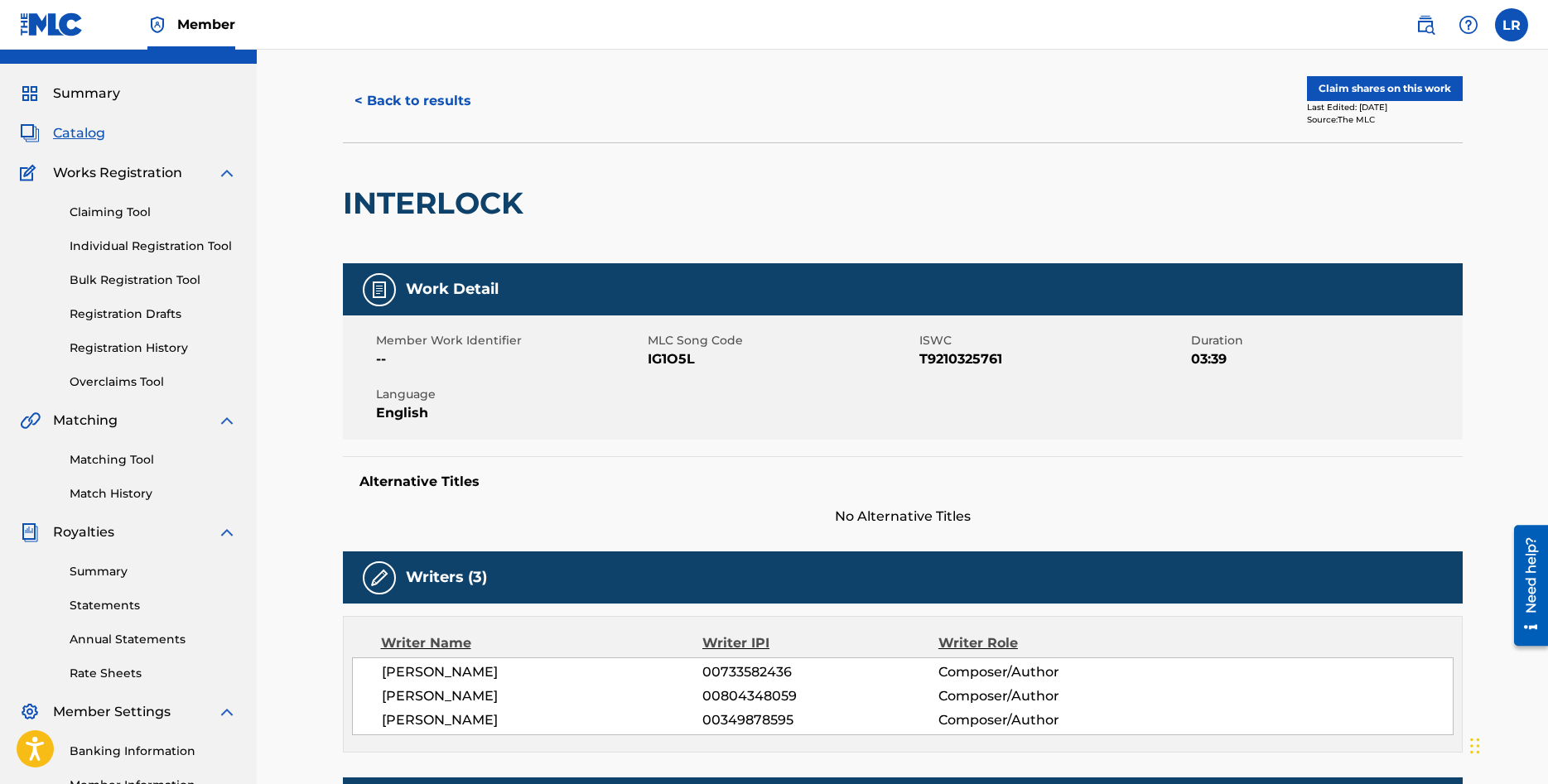
click at [126, 457] on link "Matching Tool" at bounding box center [154, 460] width 167 height 17
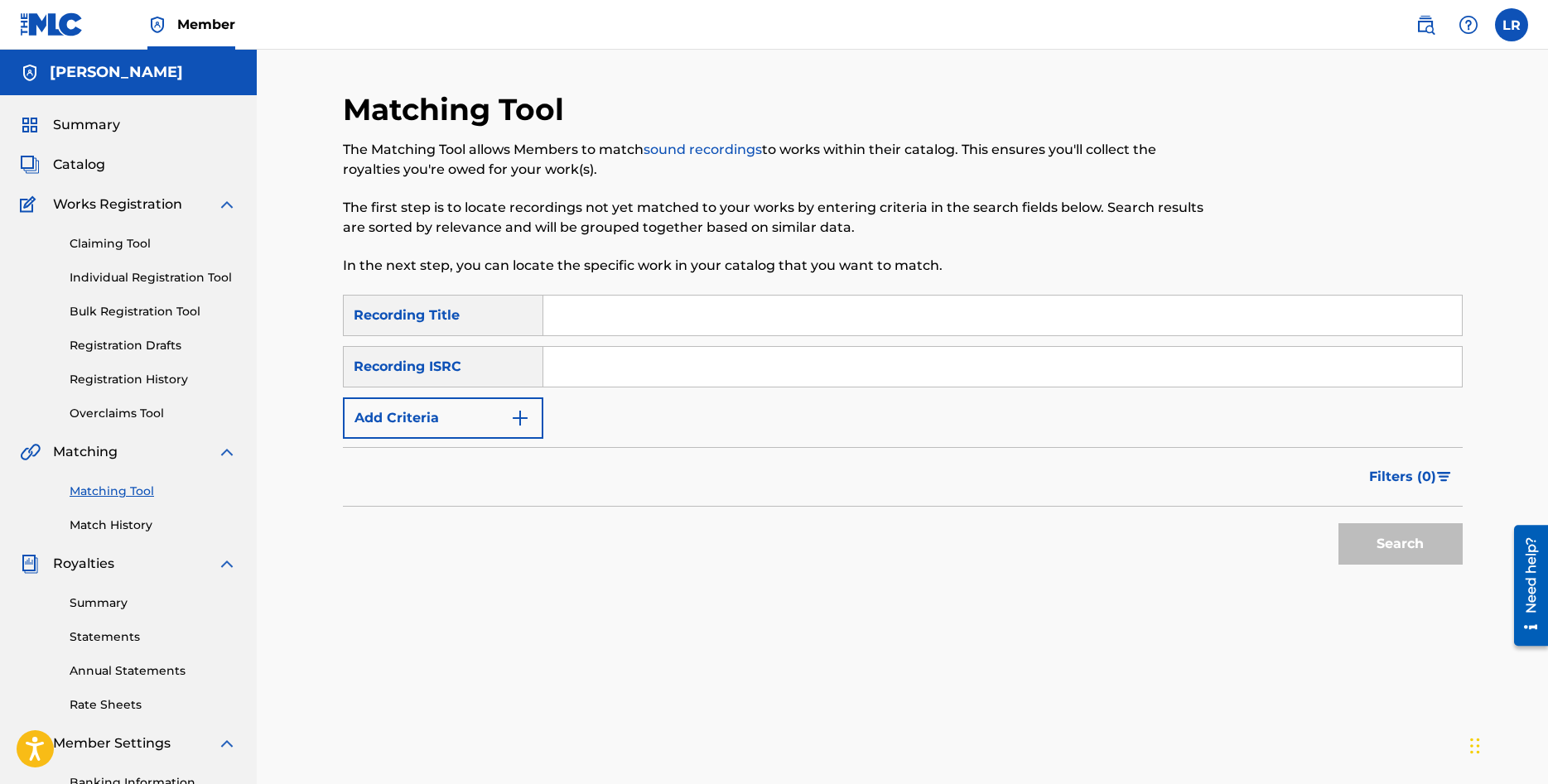
click at [119, 411] on link "Overclaims Tool" at bounding box center [154, 414] width 167 height 17
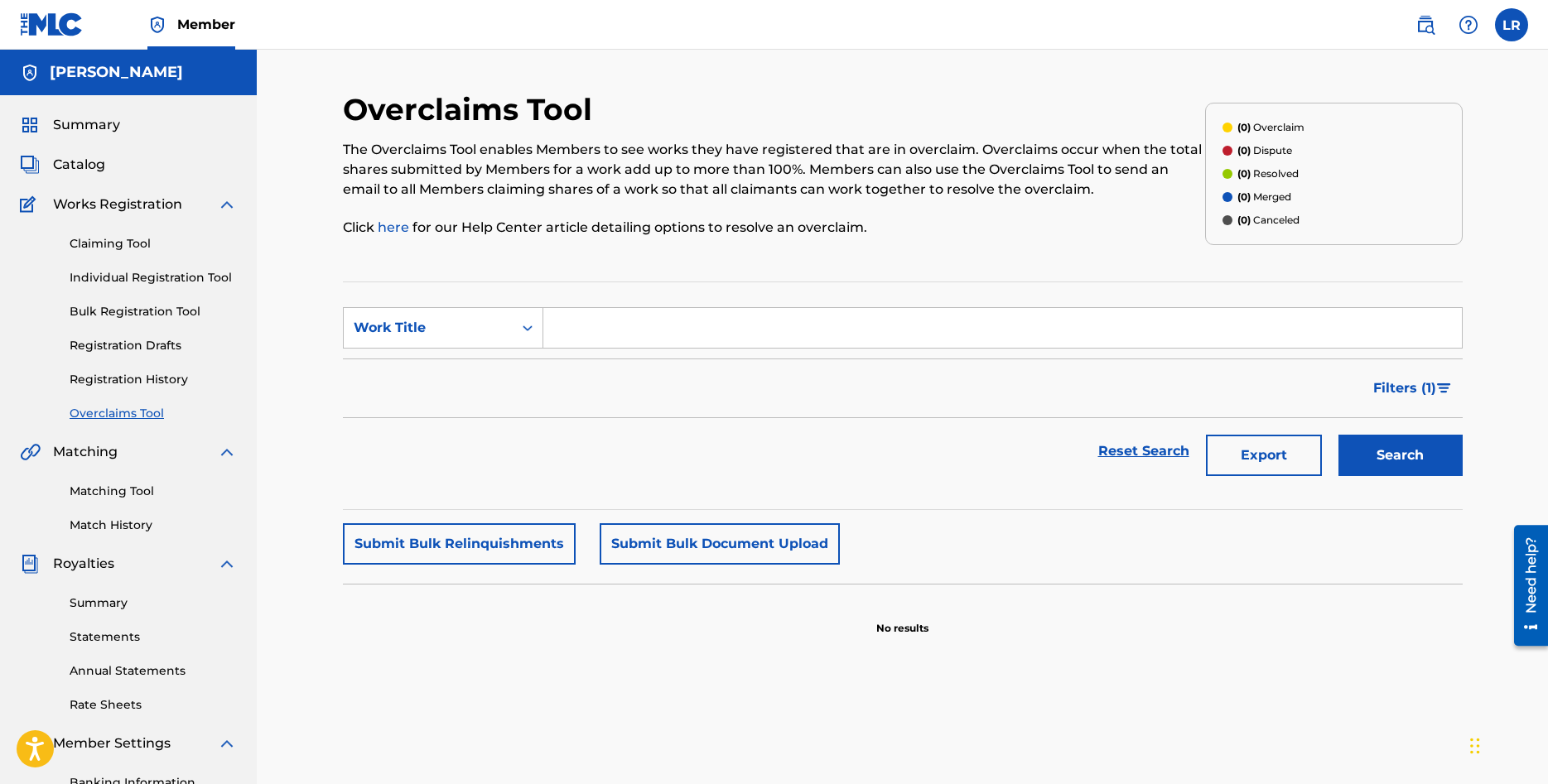
click at [121, 379] on link "Registration History" at bounding box center [154, 380] width 167 height 17
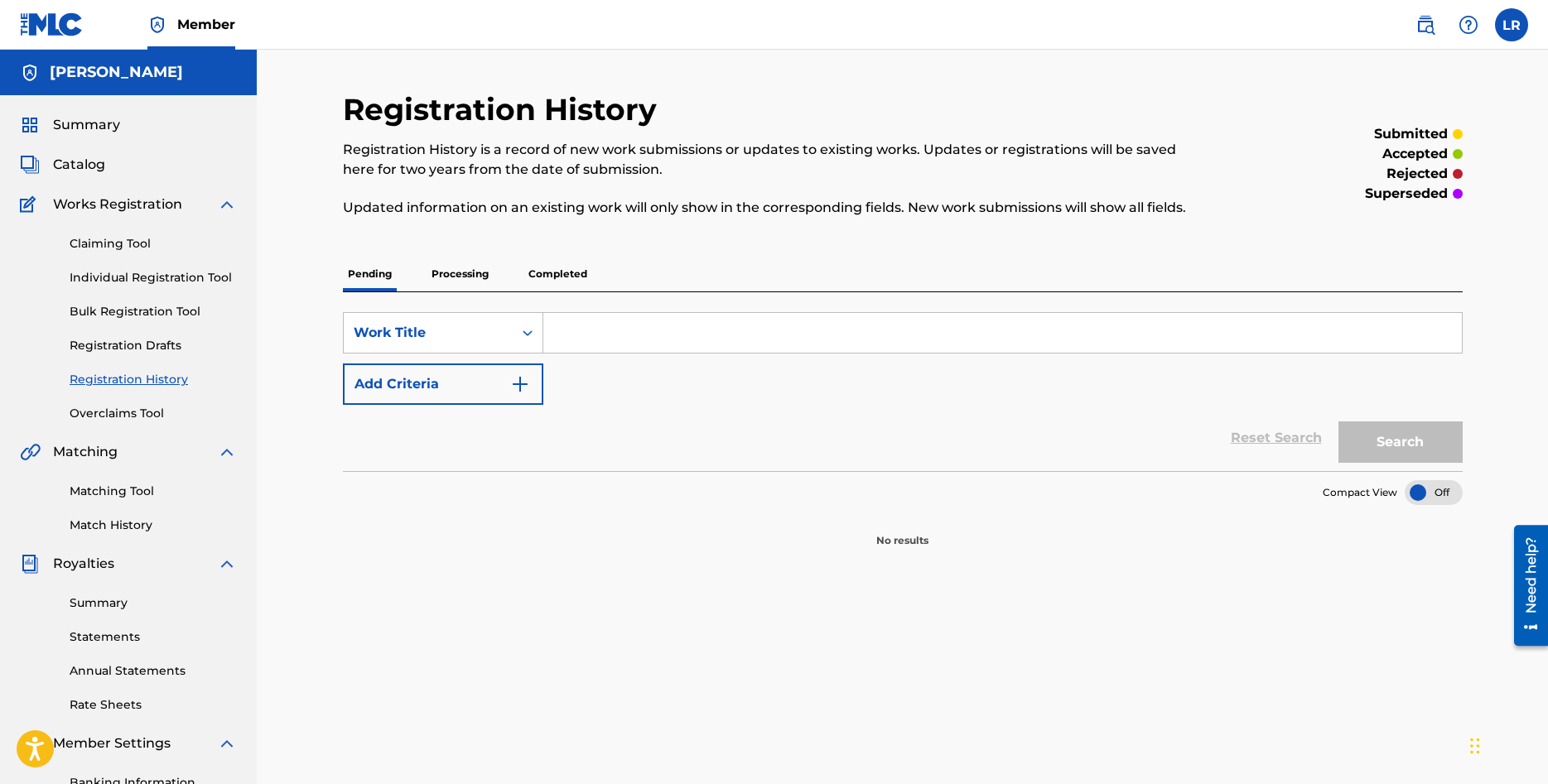
click at [129, 311] on link "Bulk Registration Tool" at bounding box center [154, 311] width 167 height 17
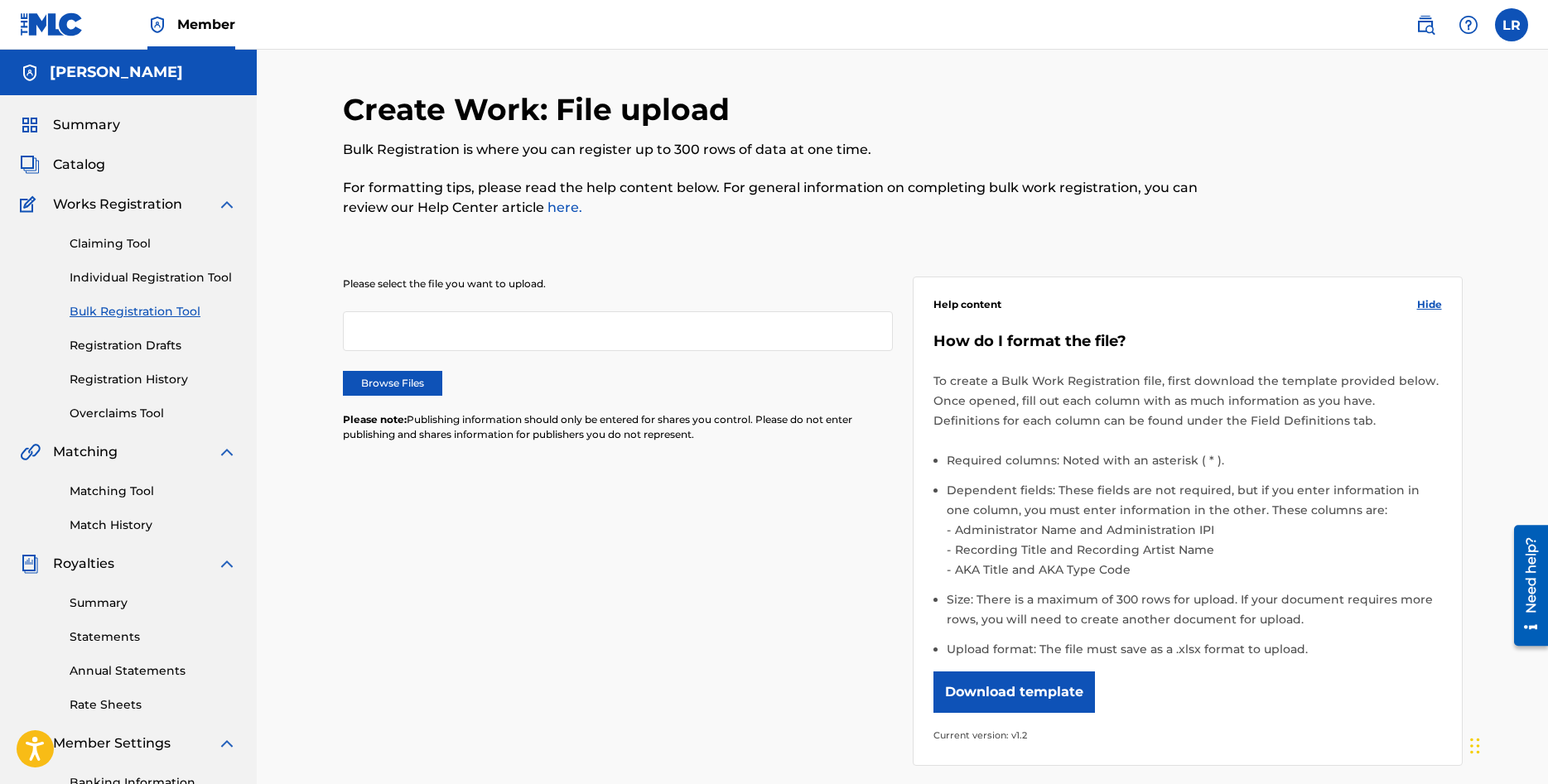
click at [1056, 706] on button "Download template" at bounding box center [1014, 692] width 161 height 42
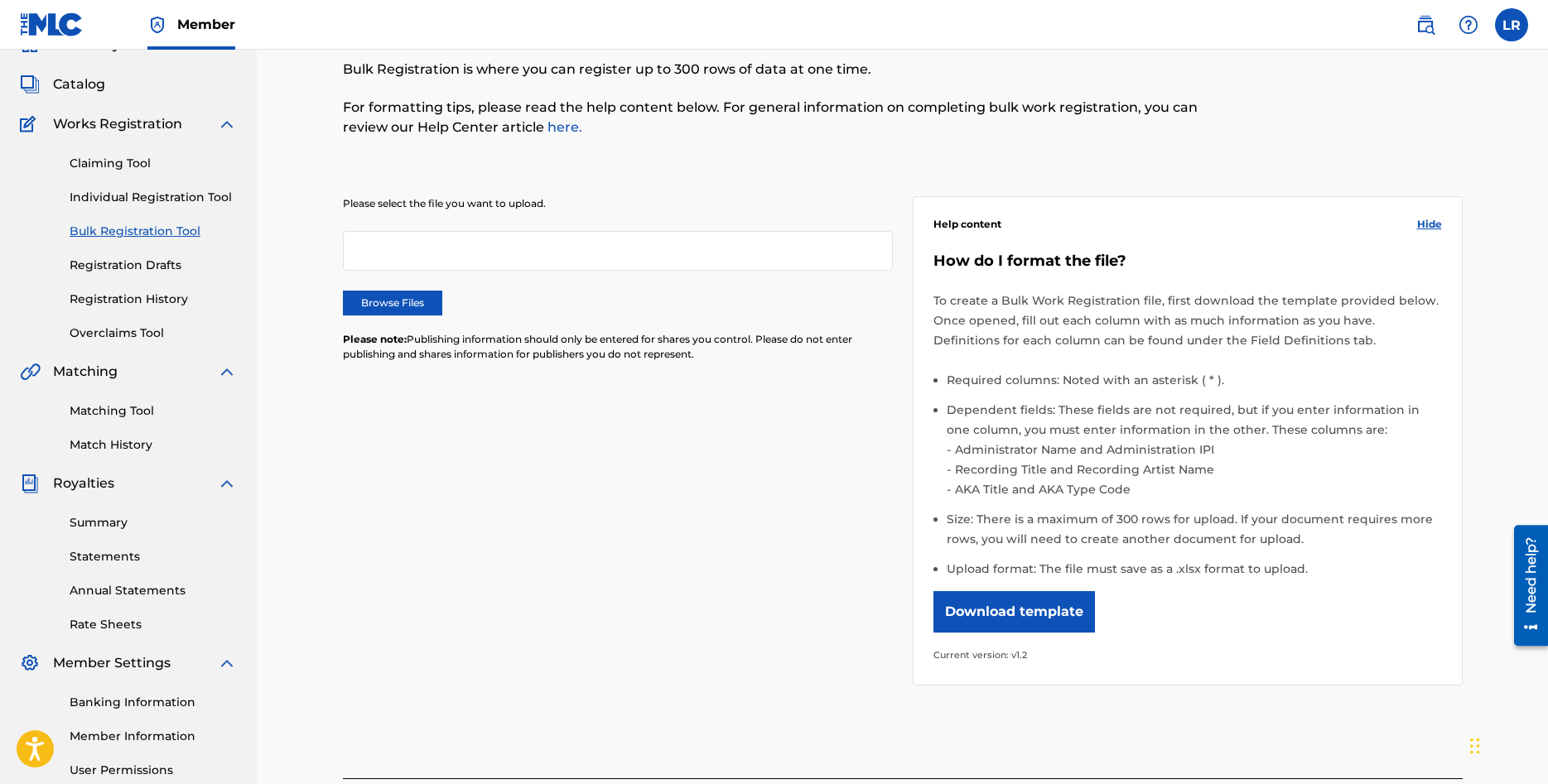
scroll to position [242, 0]
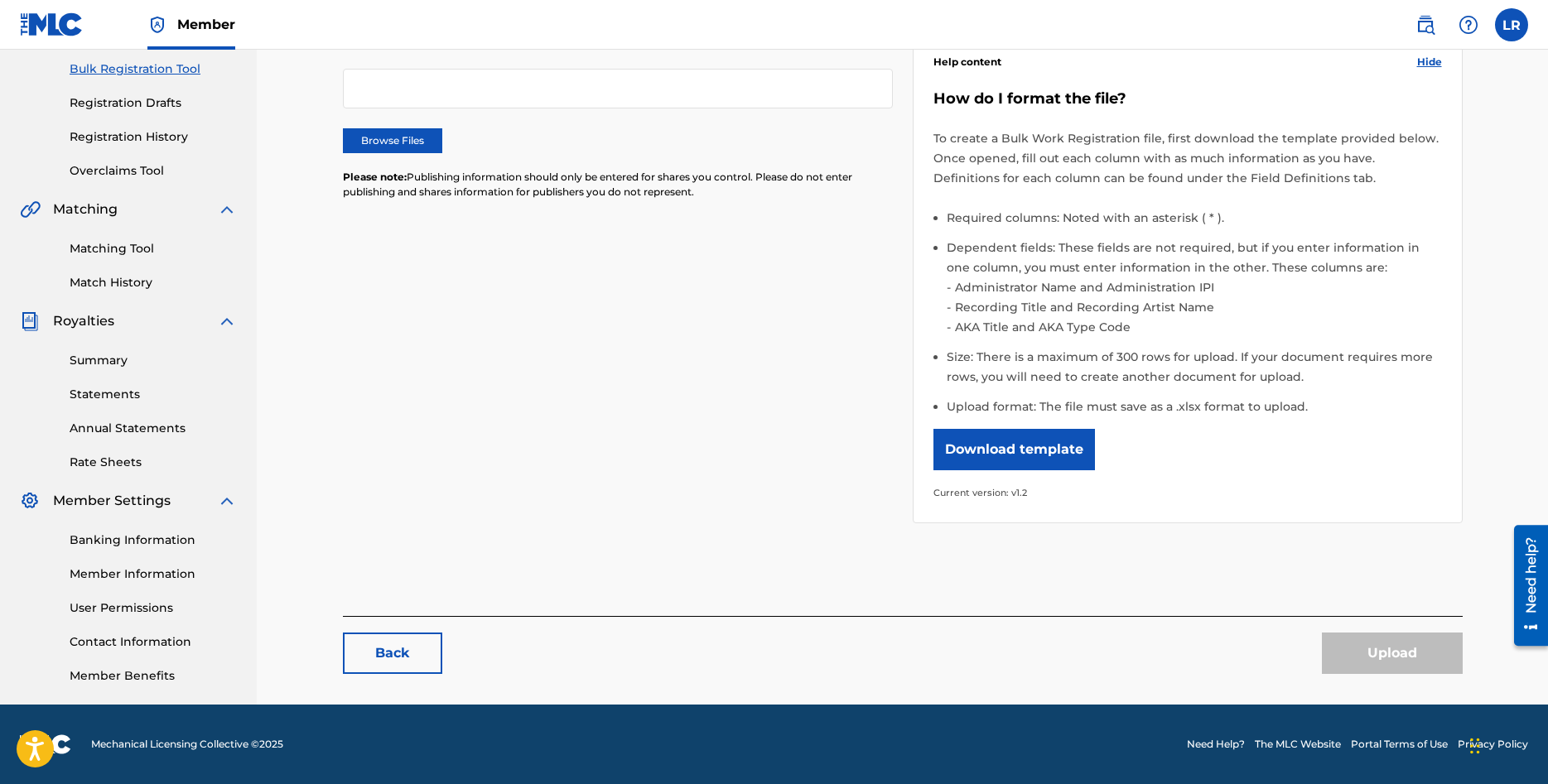
click at [112, 396] on link "Statements" at bounding box center [154, 394] width 167 height 17
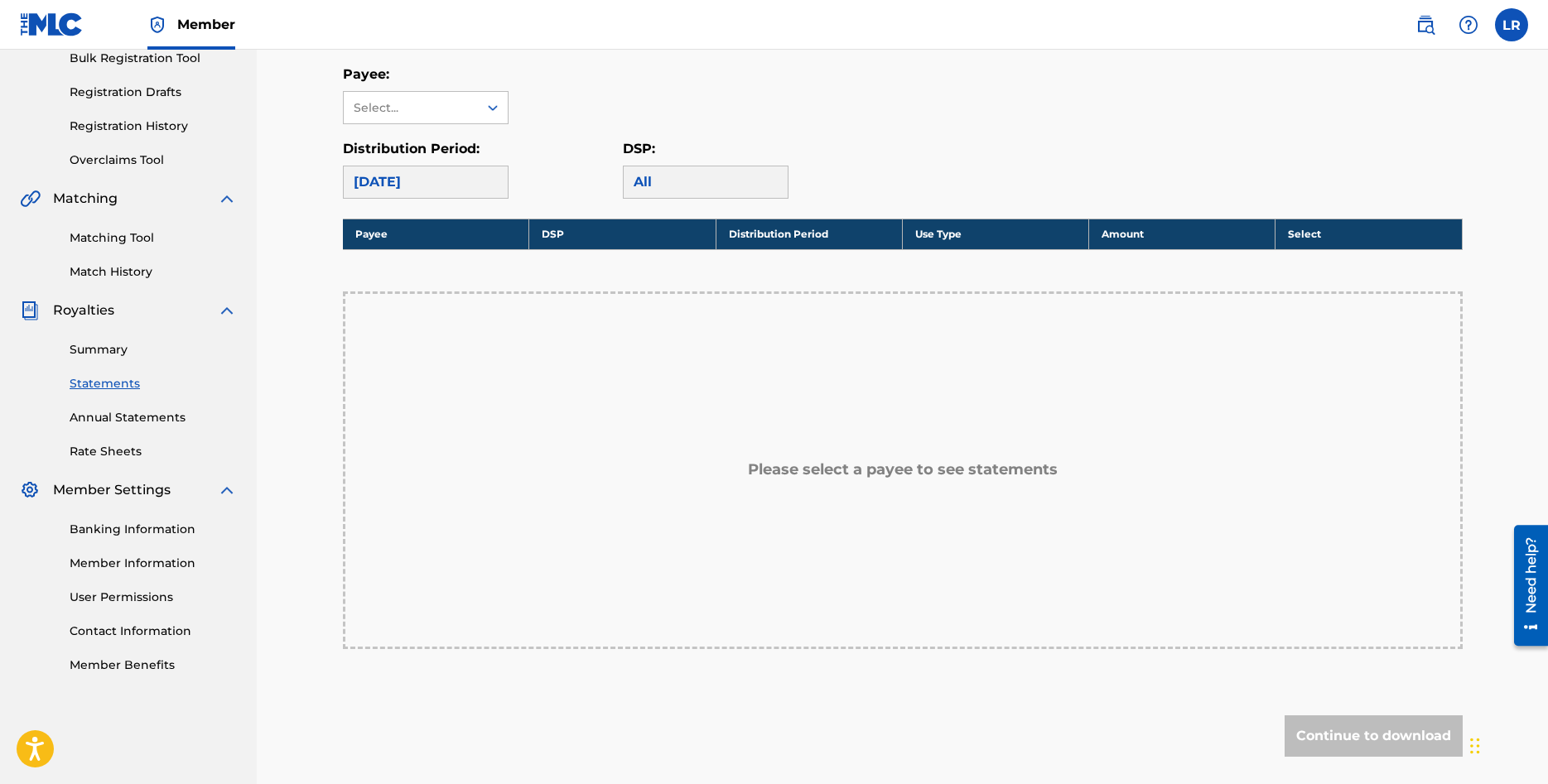
scroll to position [169, 0]
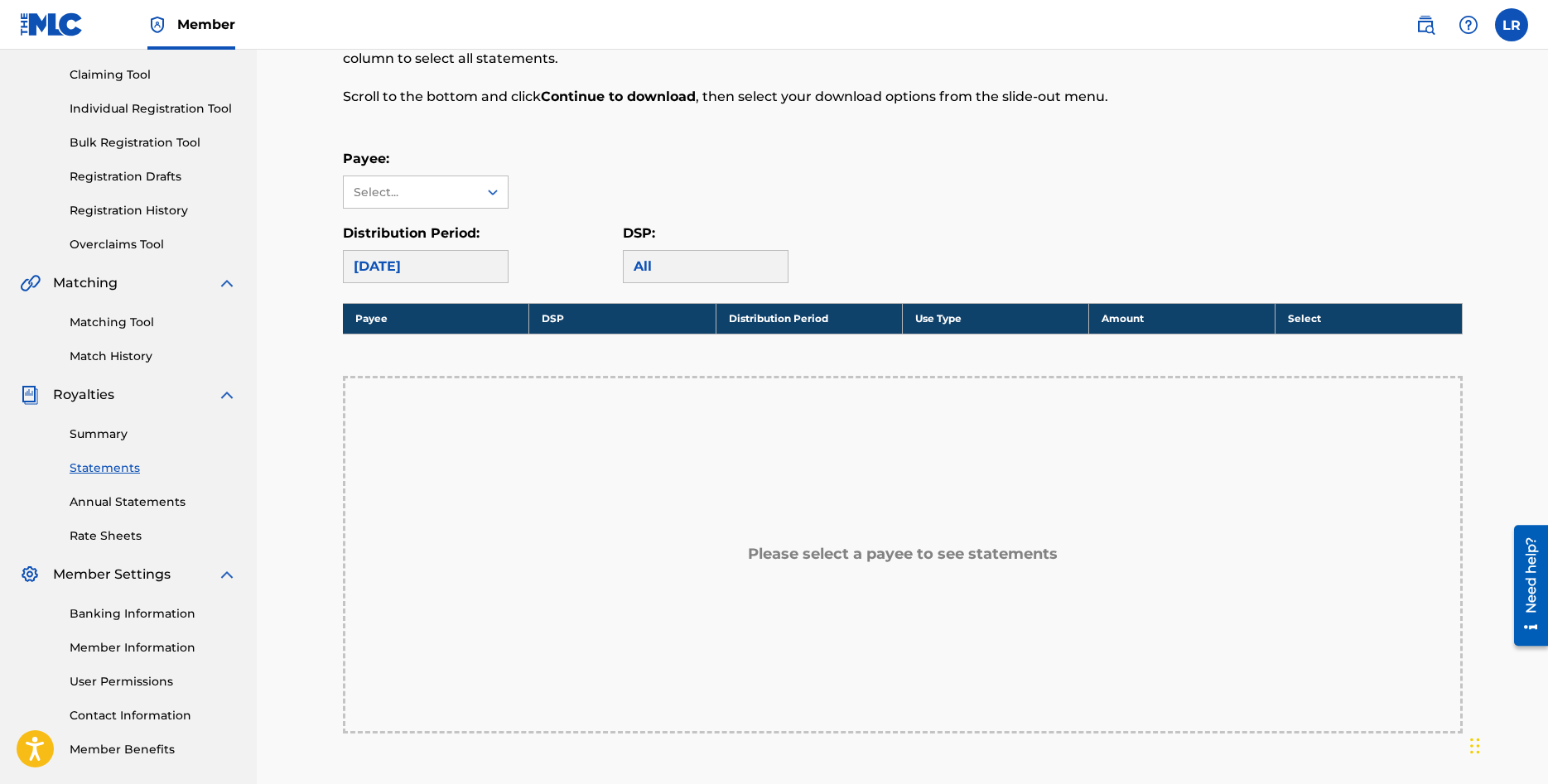
click at [130, 330] on link "Matching Tool" at bounding box center [154, 322] width 167 height 17
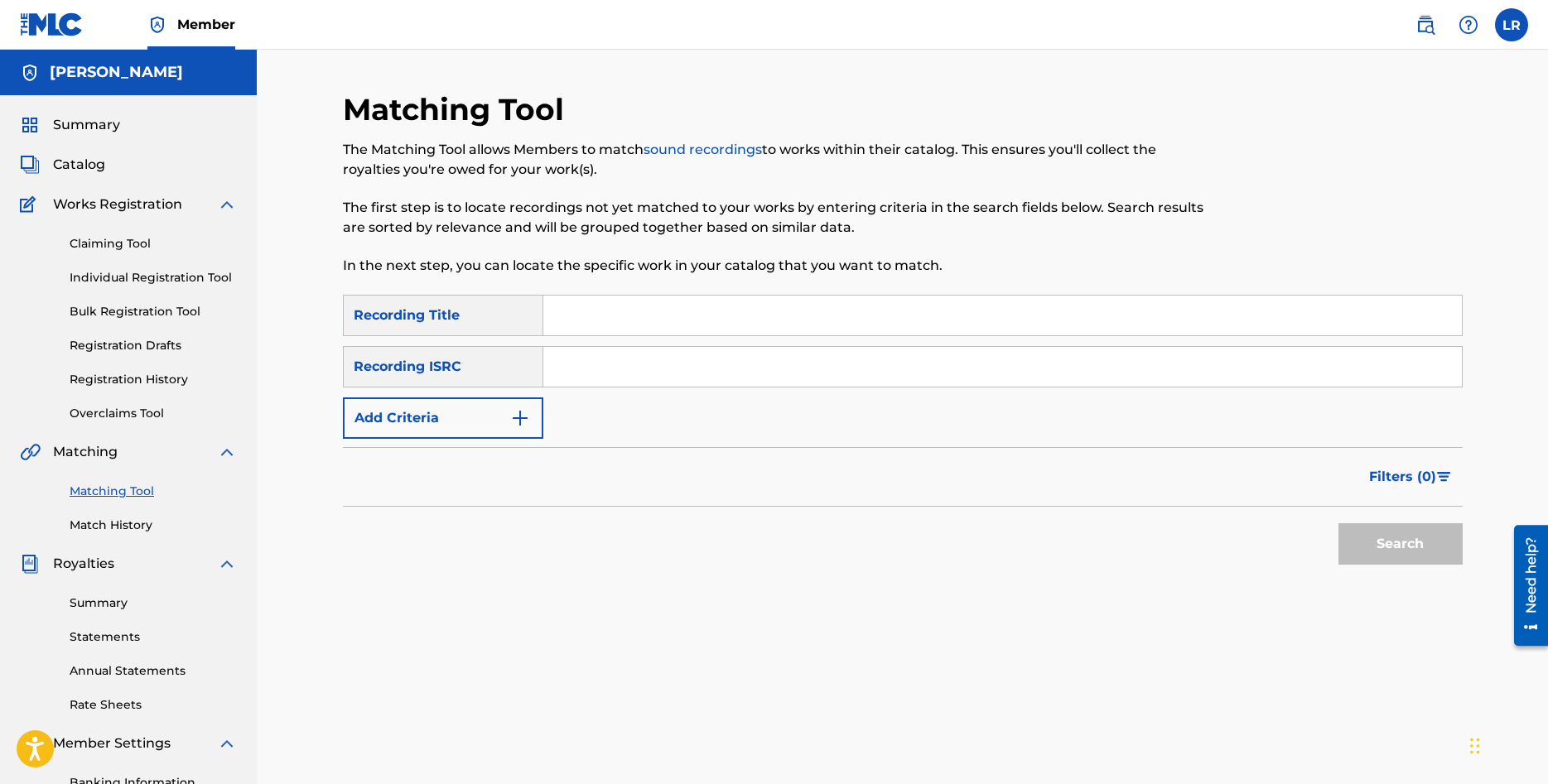
click at [129, 412] on link "Overclaims Tool" at bounding box center [154, 414] width 167 height 17
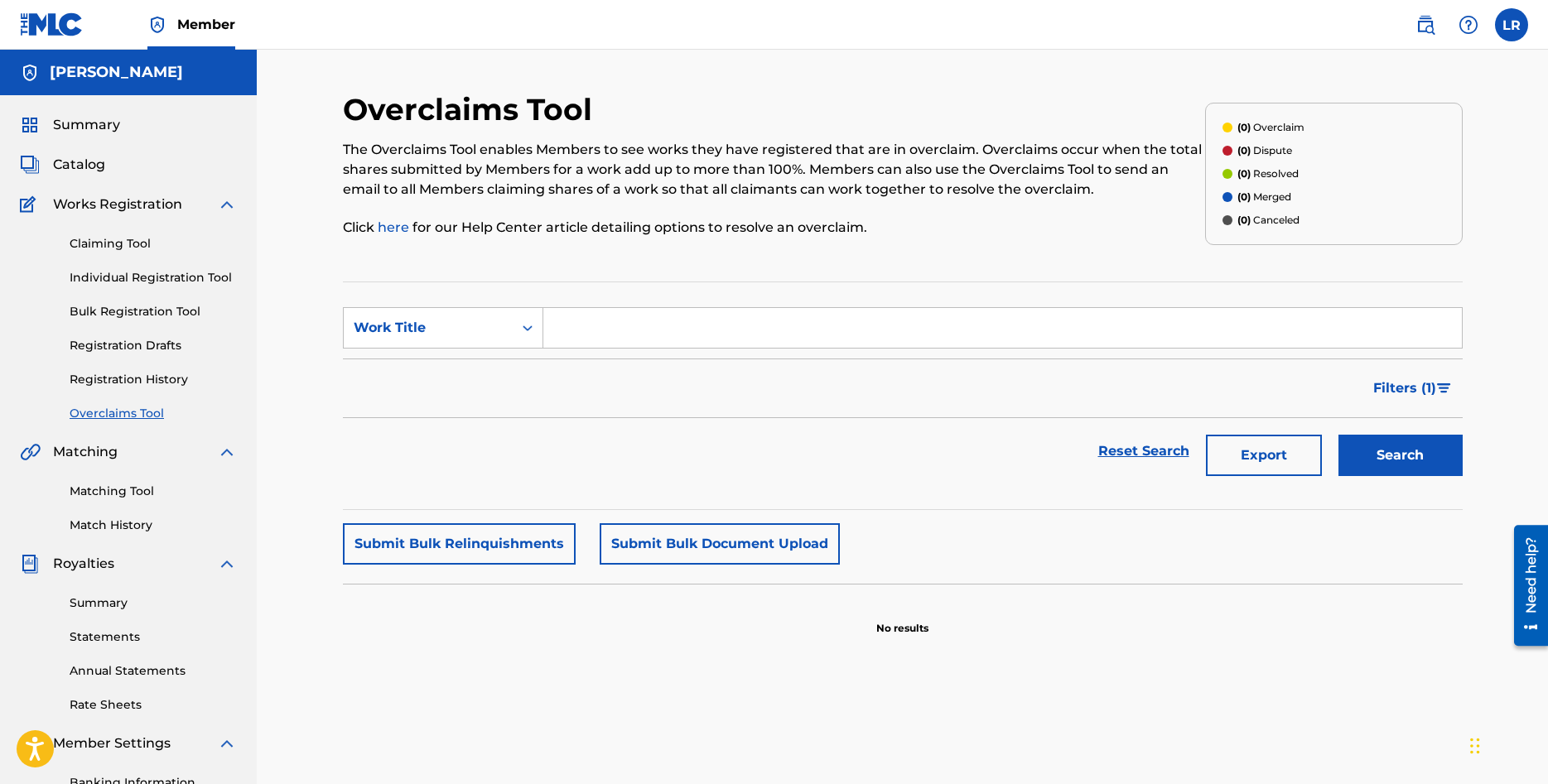
click at [132, 380] on link "Registration History" at bounding box center [154, 380] width 167 height 17
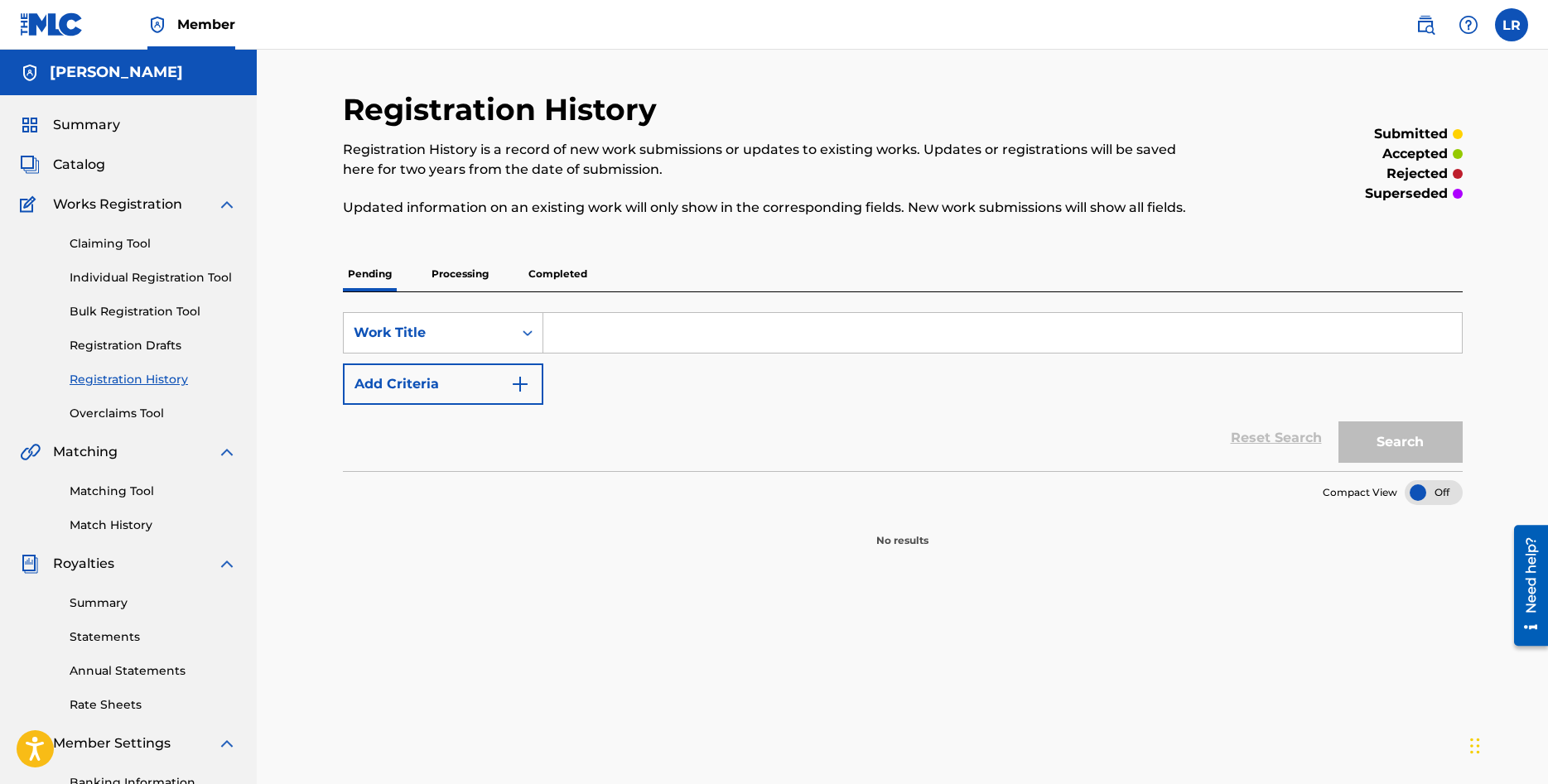
click at [138, 338] on link "Registration Drafts" at bounding box center [154, 346] width 167 height 17
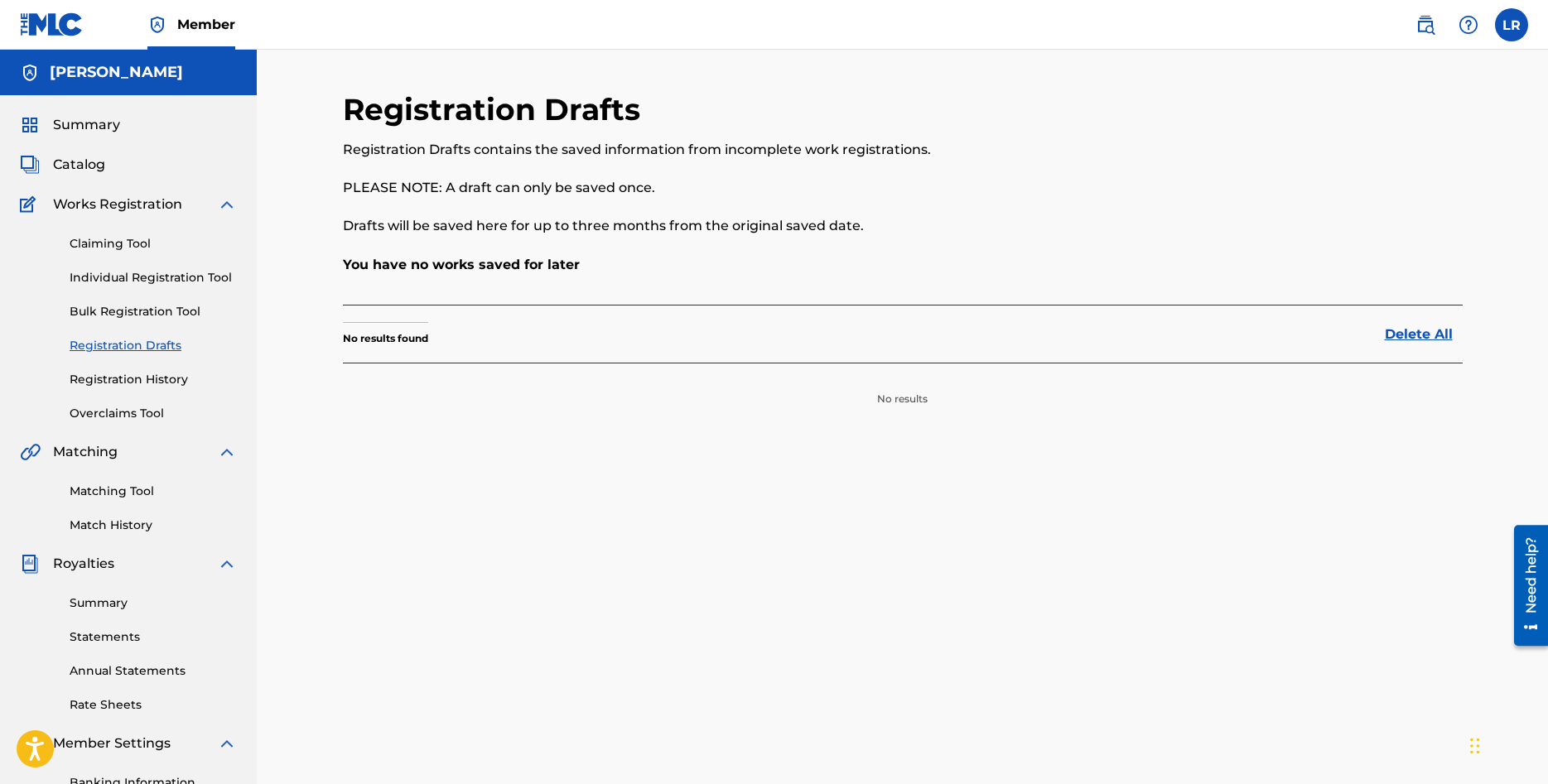
click at [138, 313] on link "Bulk Registration Tool" at bounding box center [154, 311] width 167 height 17
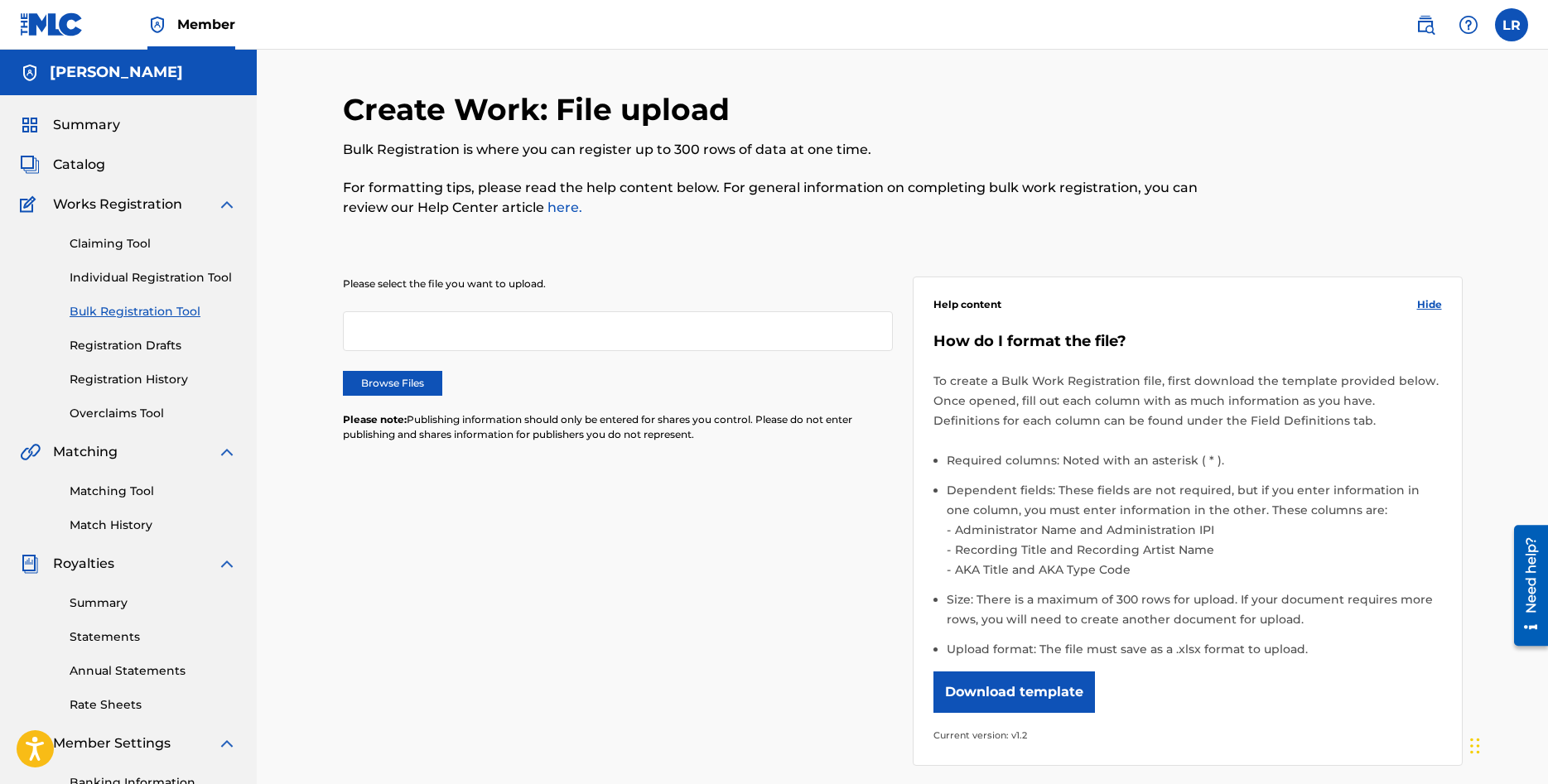
click at [139, 279] on link "Individual Registration Tool" at bounding box center [154, 277] width 167 height 17
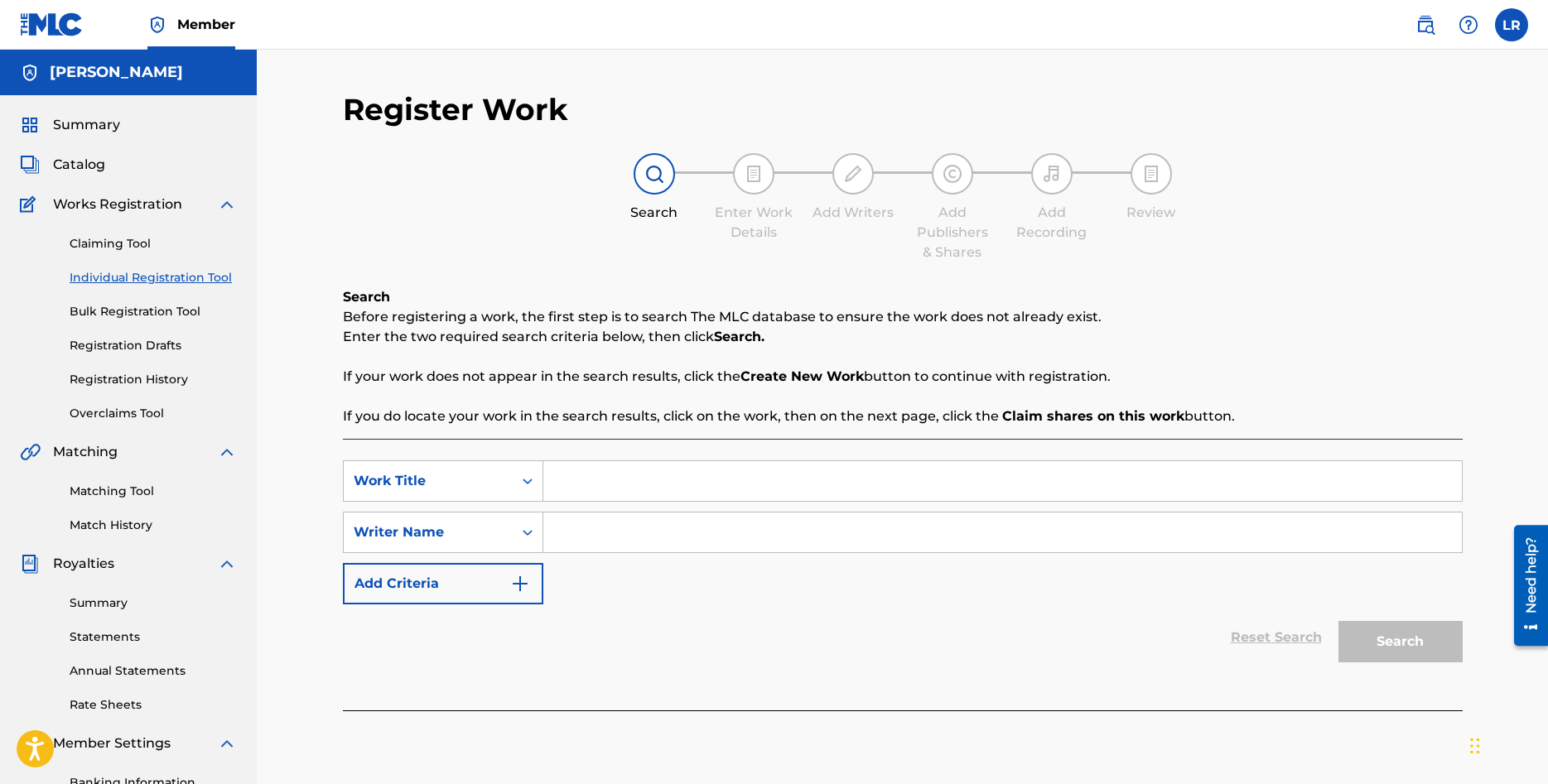
click at [144, 241] on link "Claiming Tool" at bounding box center [154, 244] width 167 height 17
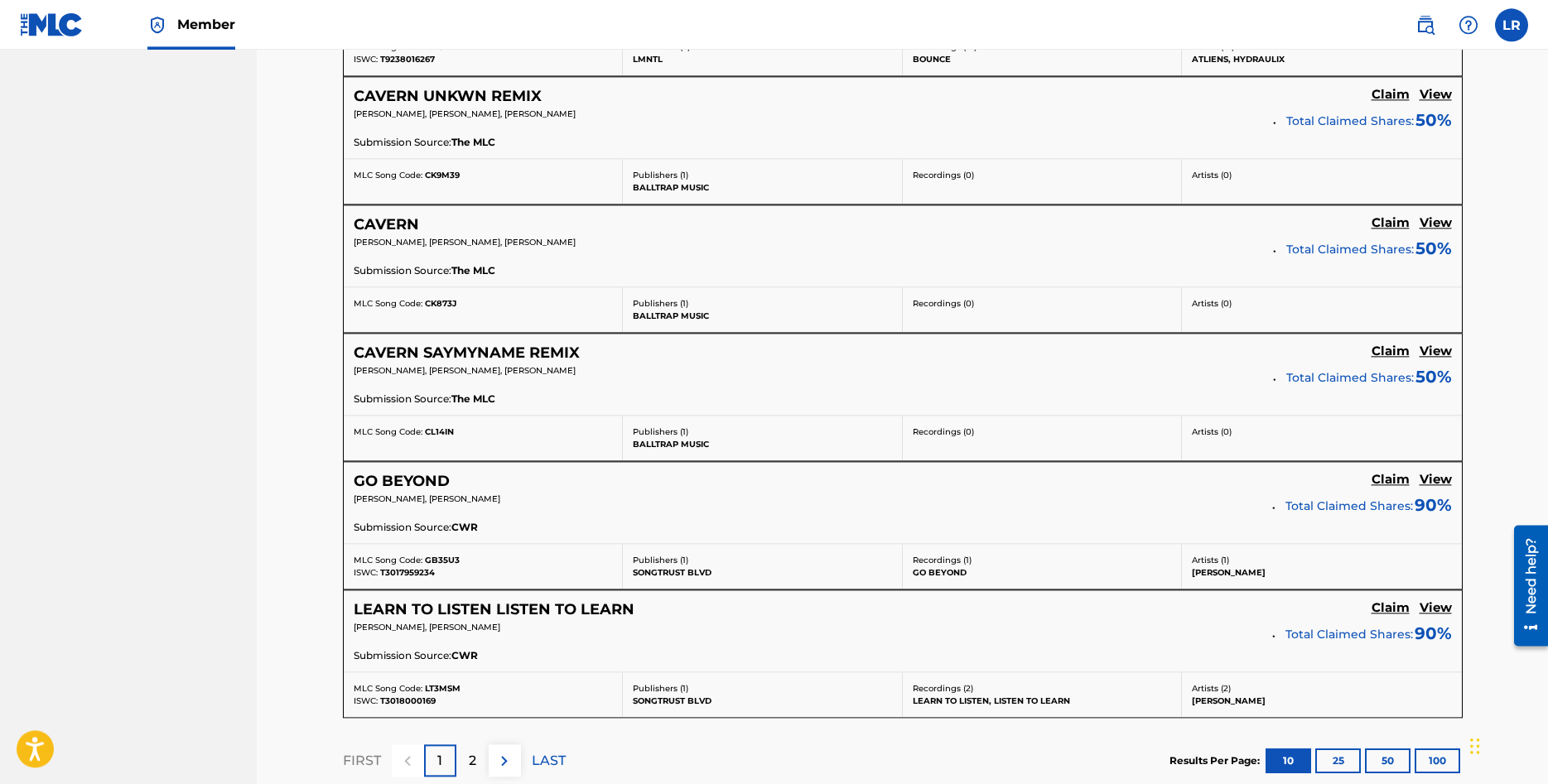
scroll to position [1267, 0]
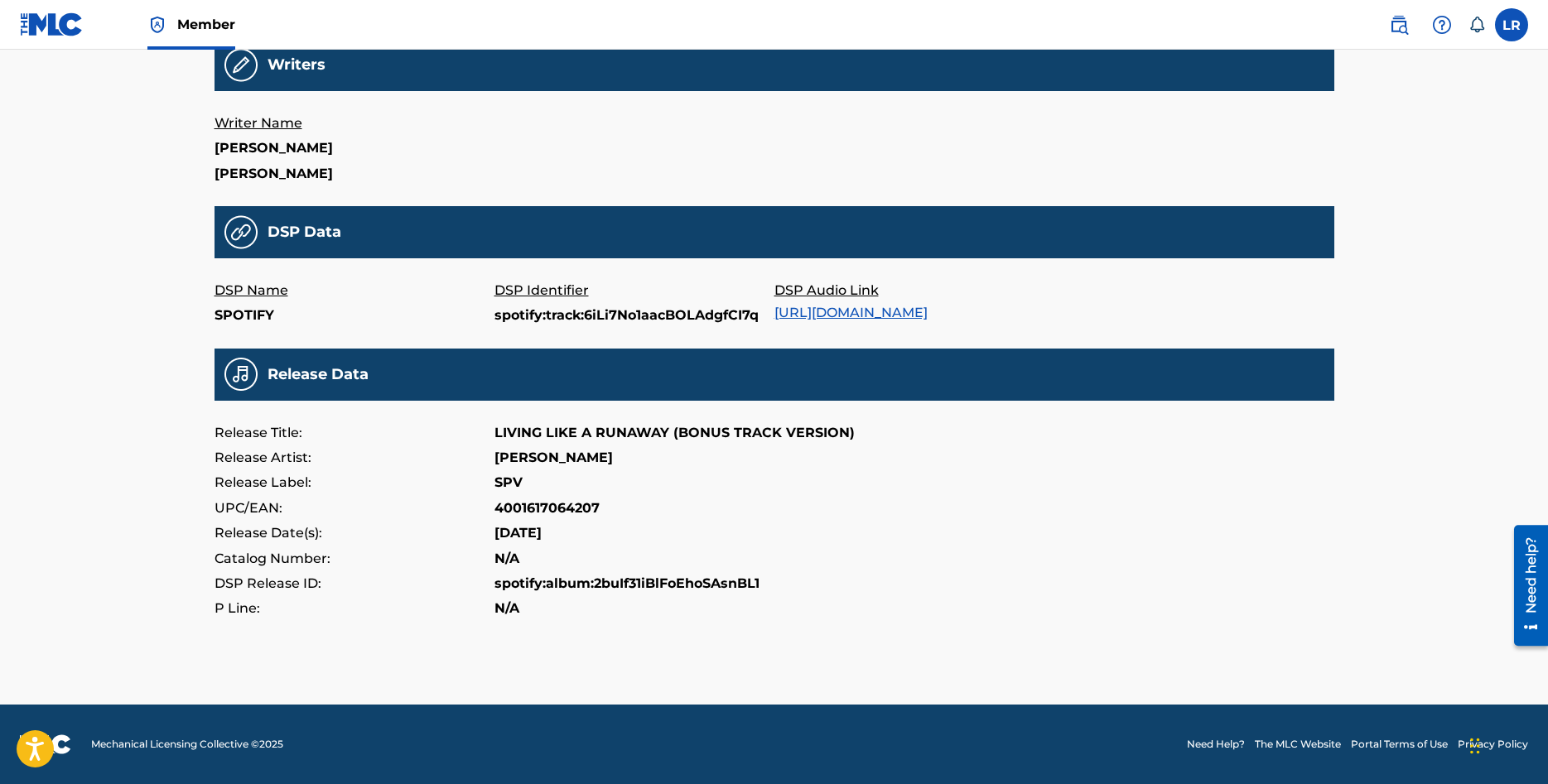
scroll to position [424, 0]
